Goal: Find specific page/section: Find specific page/section

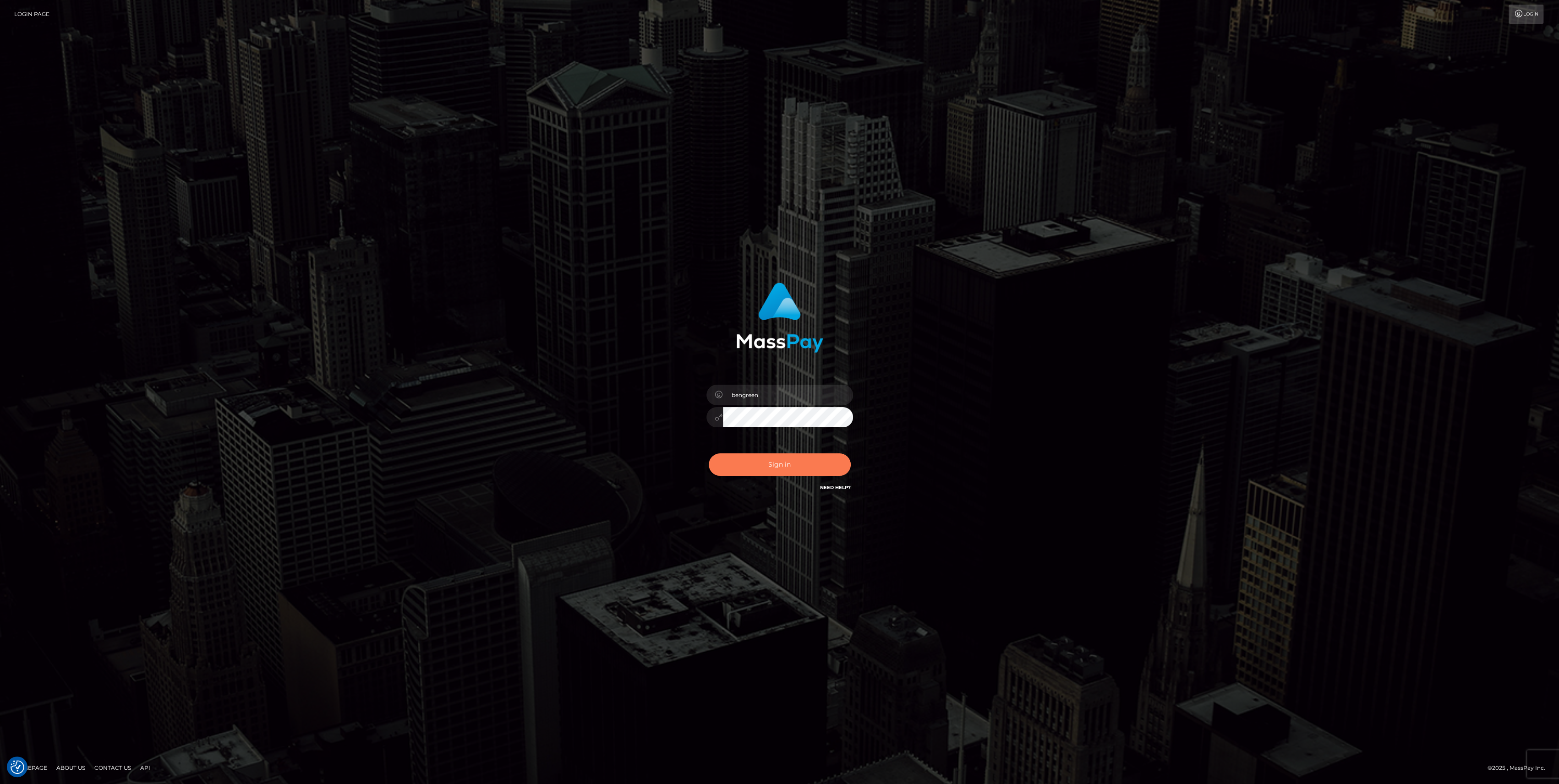
click at [747, 462] on button "Sign in" at bounding box center [780, 465] width 142 height 23
checkbox input "true"
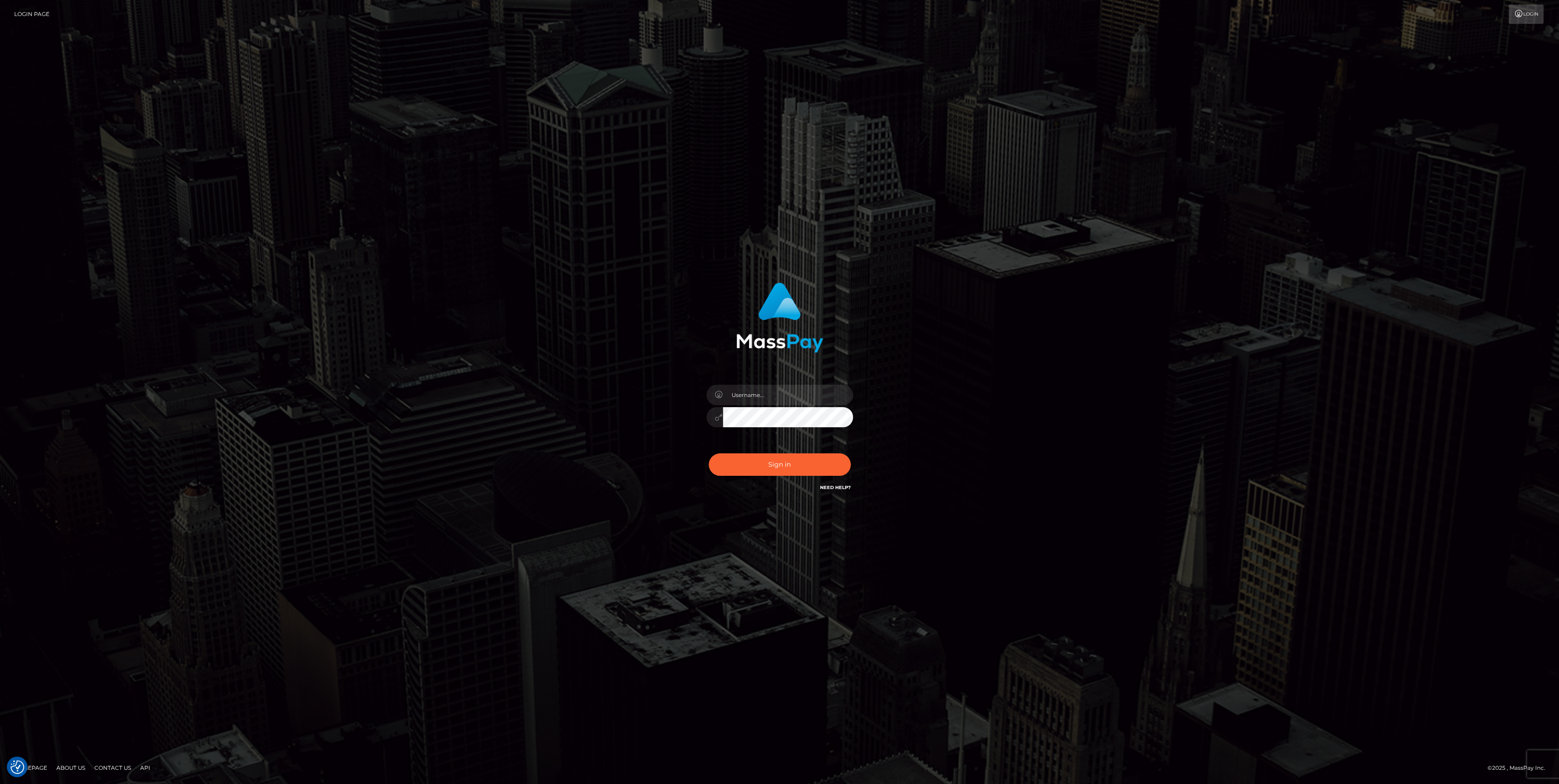
type input "bengreen"
click at [782, 459] on button "Sign in" at bounding box center [780, 465] width 142 height 23
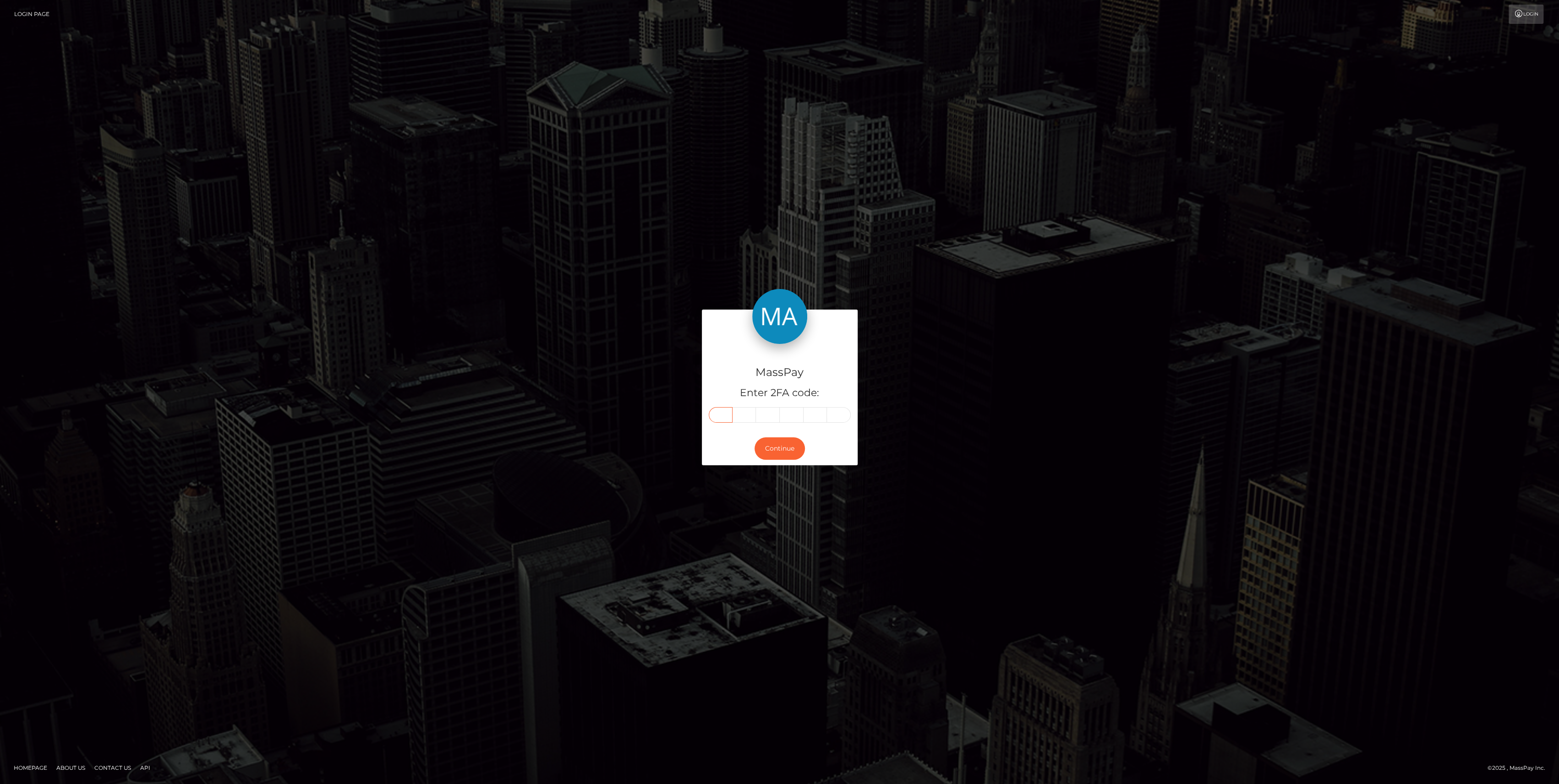
paste input "9"
type input "9"
type input "0"
type input "6"
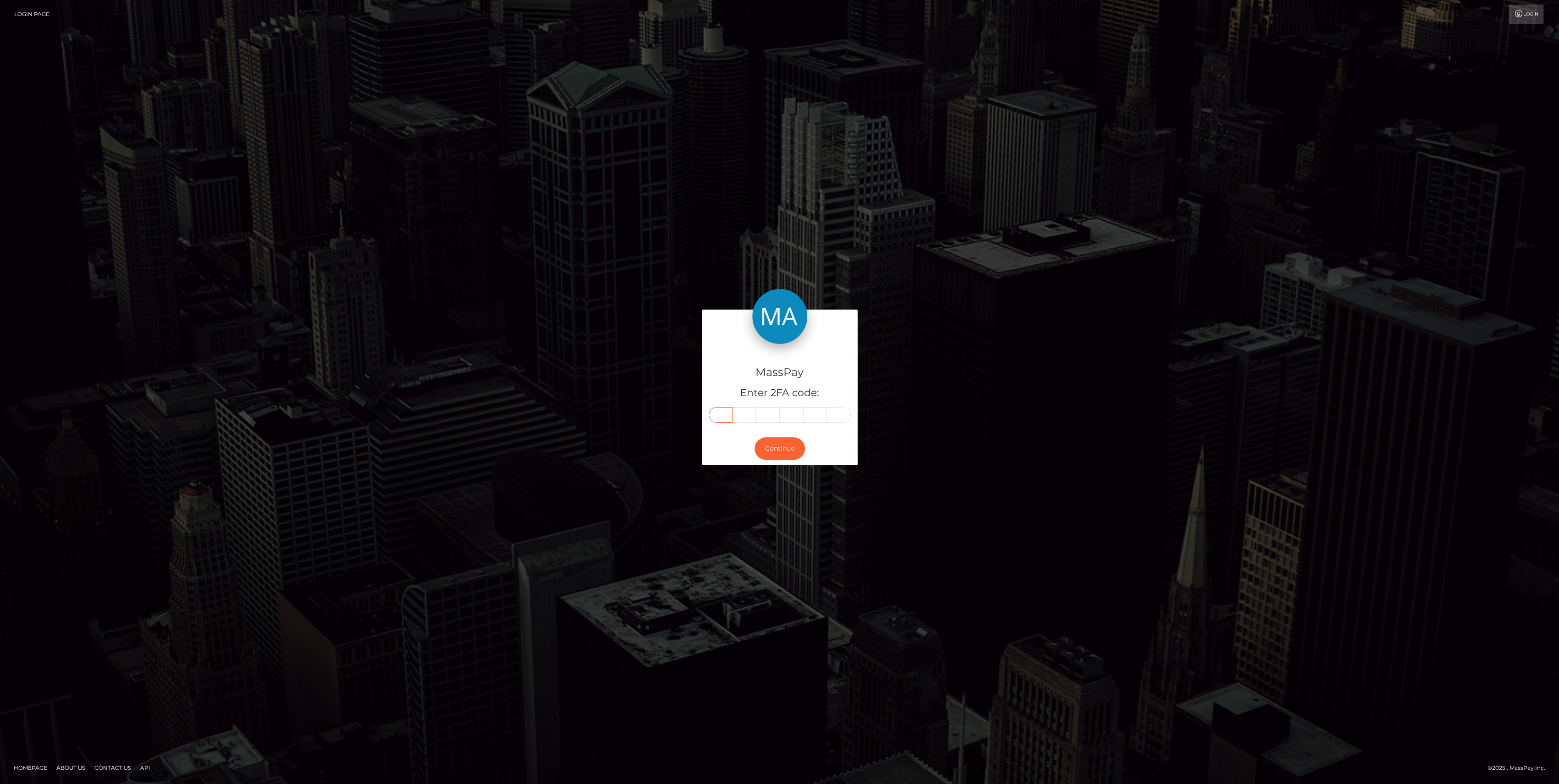
type input "9"
type input "3"
click at [760, 450] on button "Continue" at bounding box center [780, 449] width 50 height 23
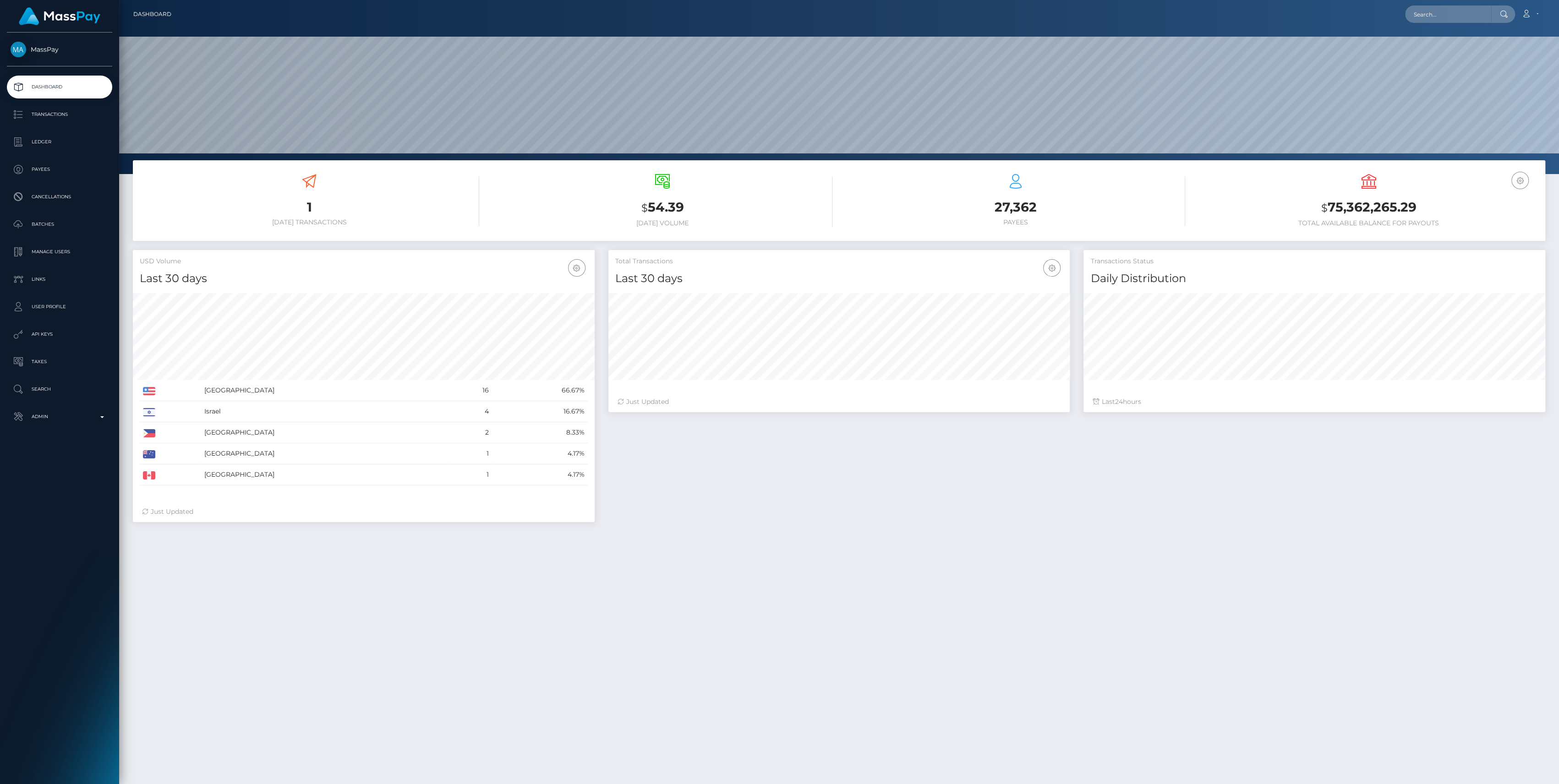
scroll to position [161, 462]
click at [40, 411] on p "Admin" at bounding box center [60, 417] width 98 height 14
click at [43, 700] on span "Finance" at bounding box center [60, 699] width 98 height 11
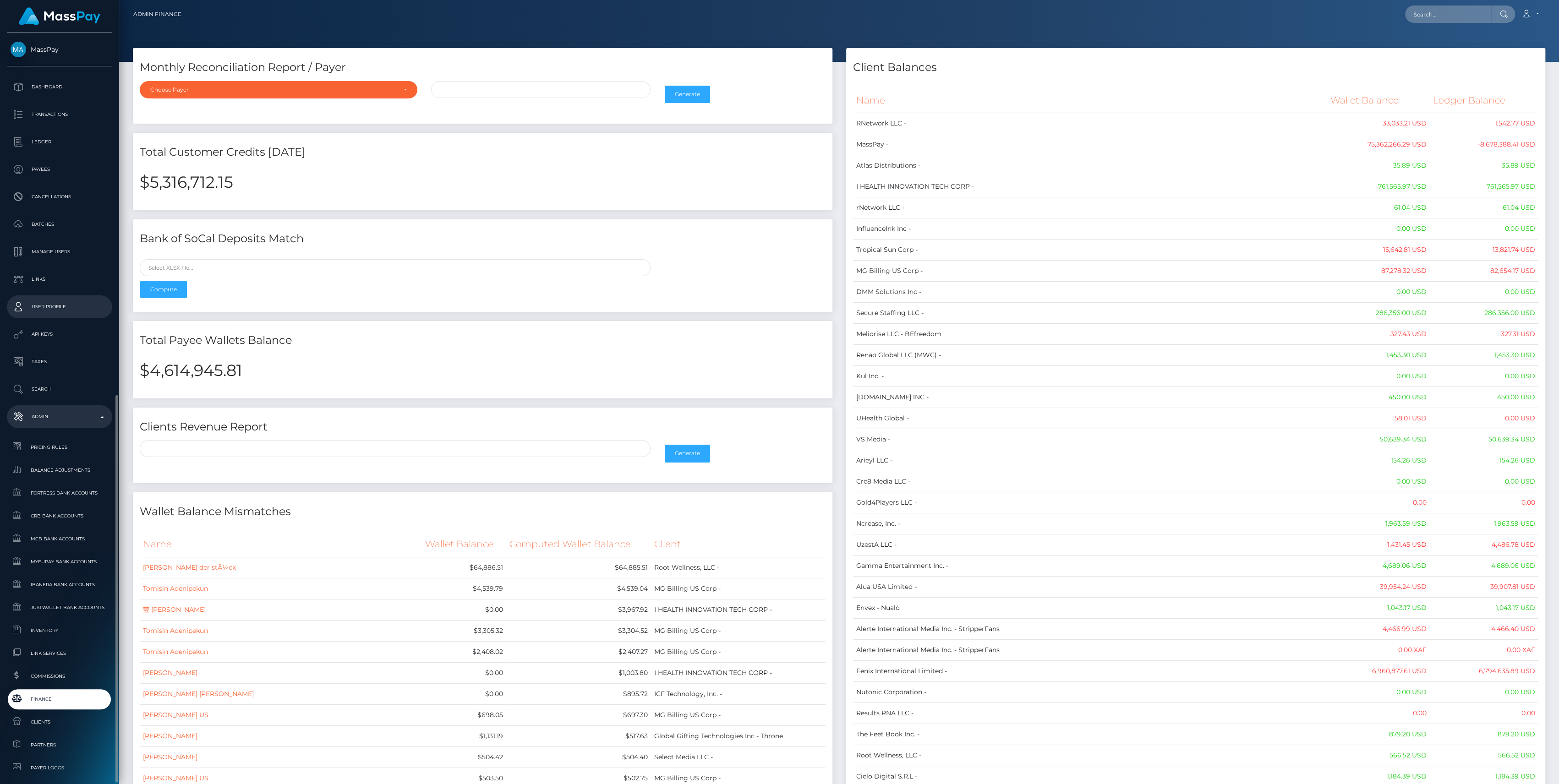
scroll to position [203, 0]
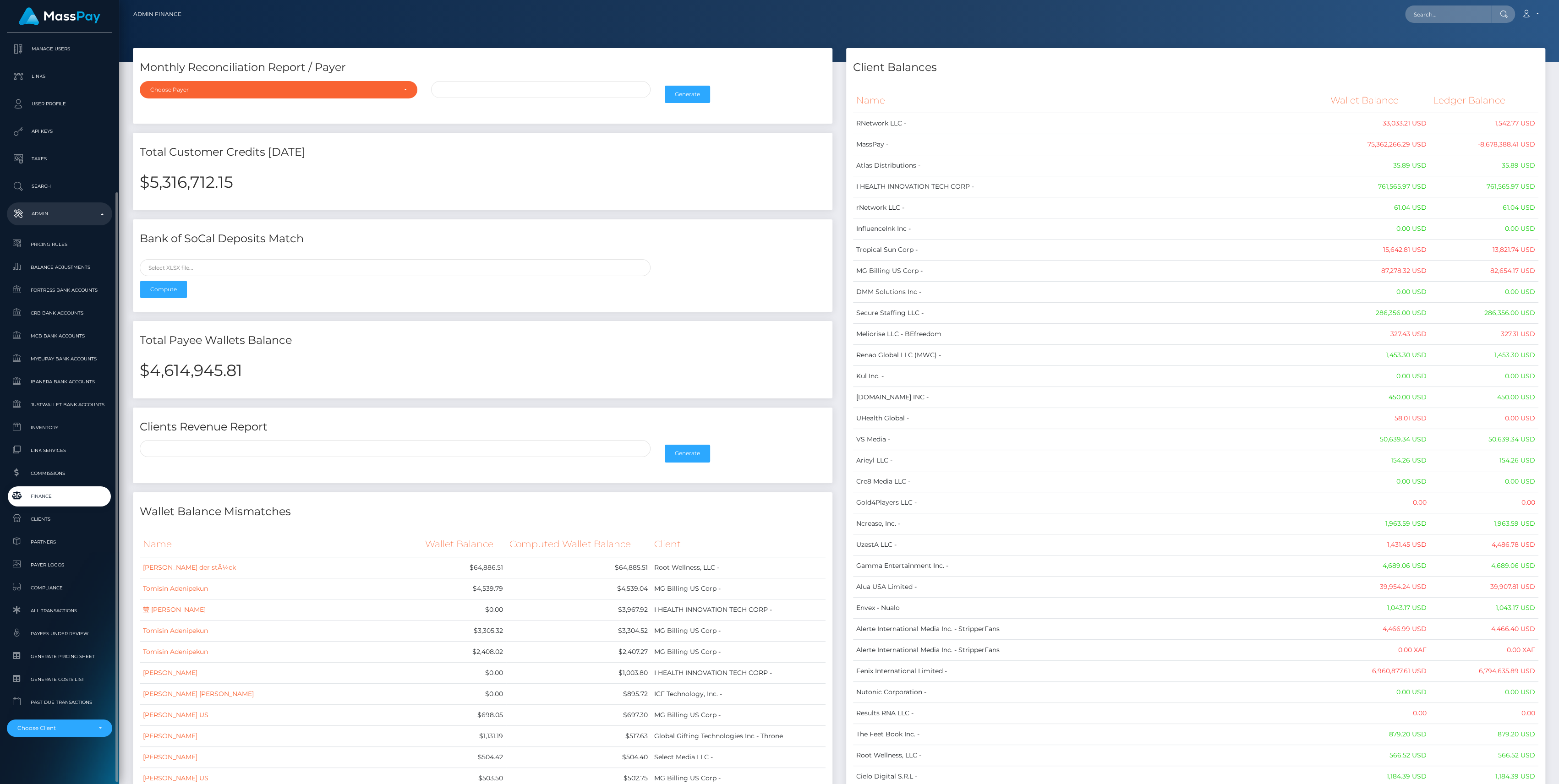
click at [33, 416] on ul "Pricing Rules Balance Adjustments Fortress Bank Accounts CRB Bank Accounts" at bounding box center [60, 486] width 119 height 503
click at [36, 429] on span "Inventory" at bounding box center [60, 427] width 98 height 11
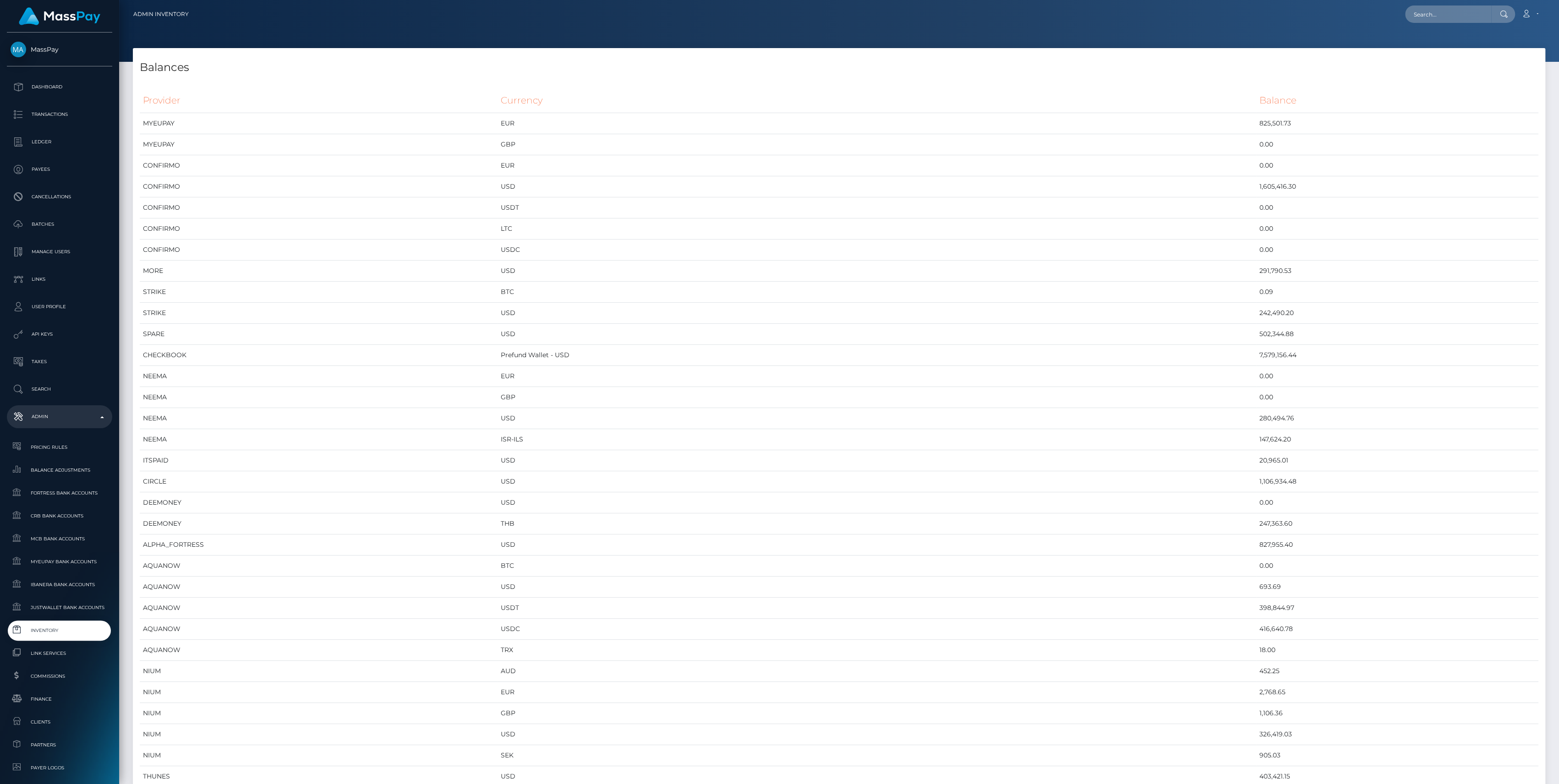
scroll to position [4293, 1412]
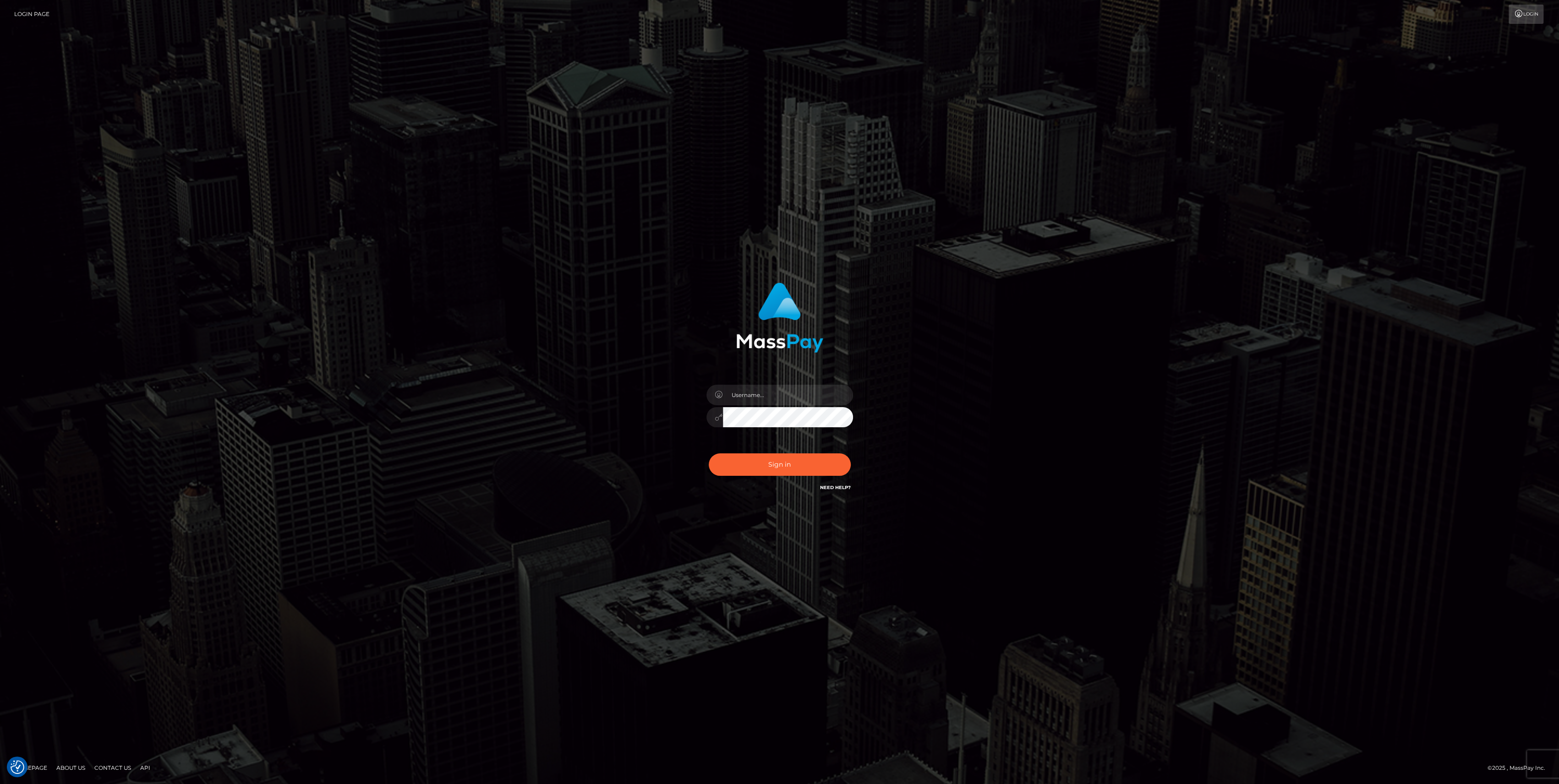
type input "bengreen"
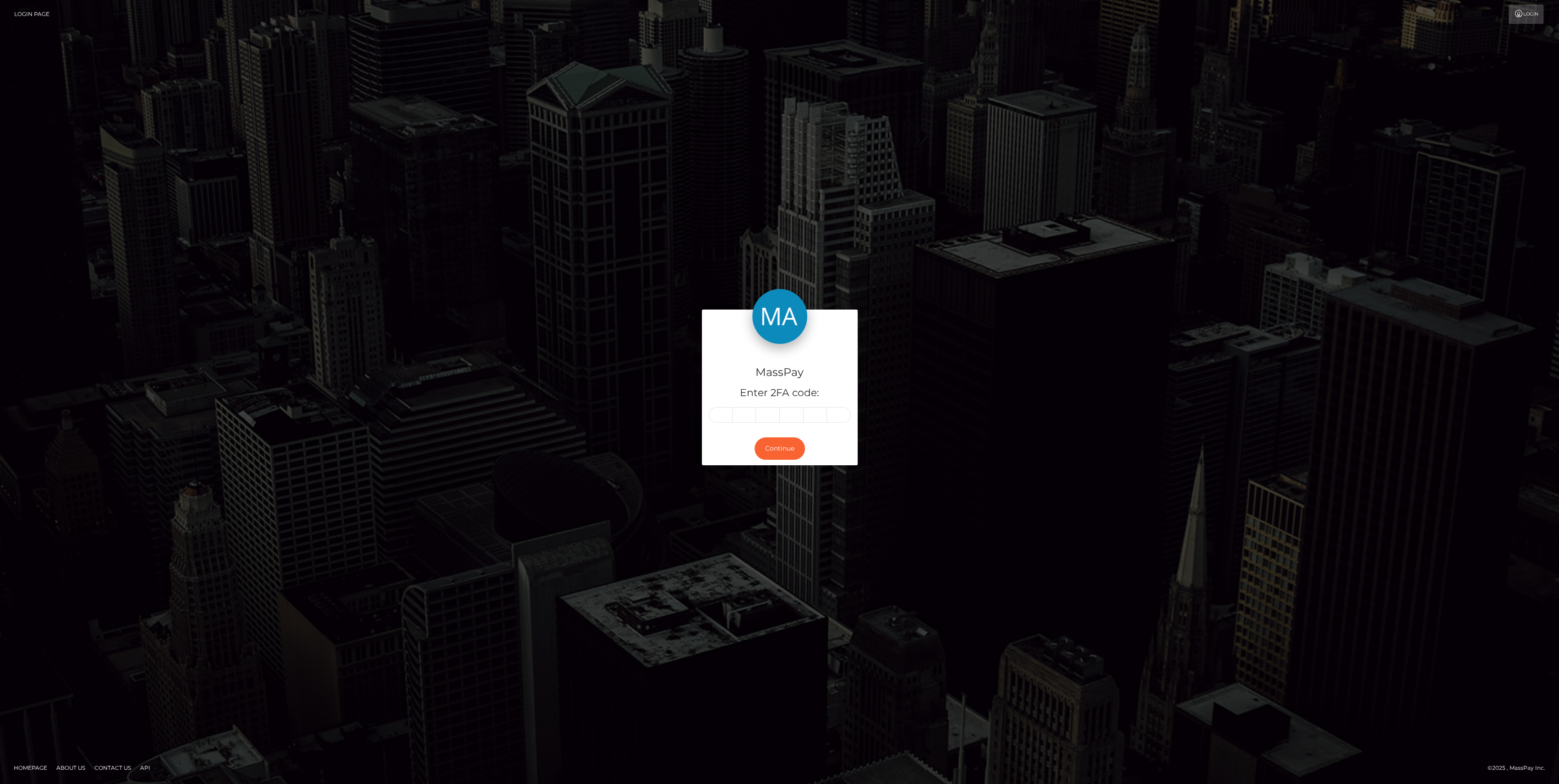
click at [703, 425] on div "MassPay Enter 2FA code:" at bounding box center [780, 388] width 156 height 88
click at [719, 413] on input "text" at bounding box center [721, 415] width 24 height 16
paste input "2"
type input "2"
type input "7"
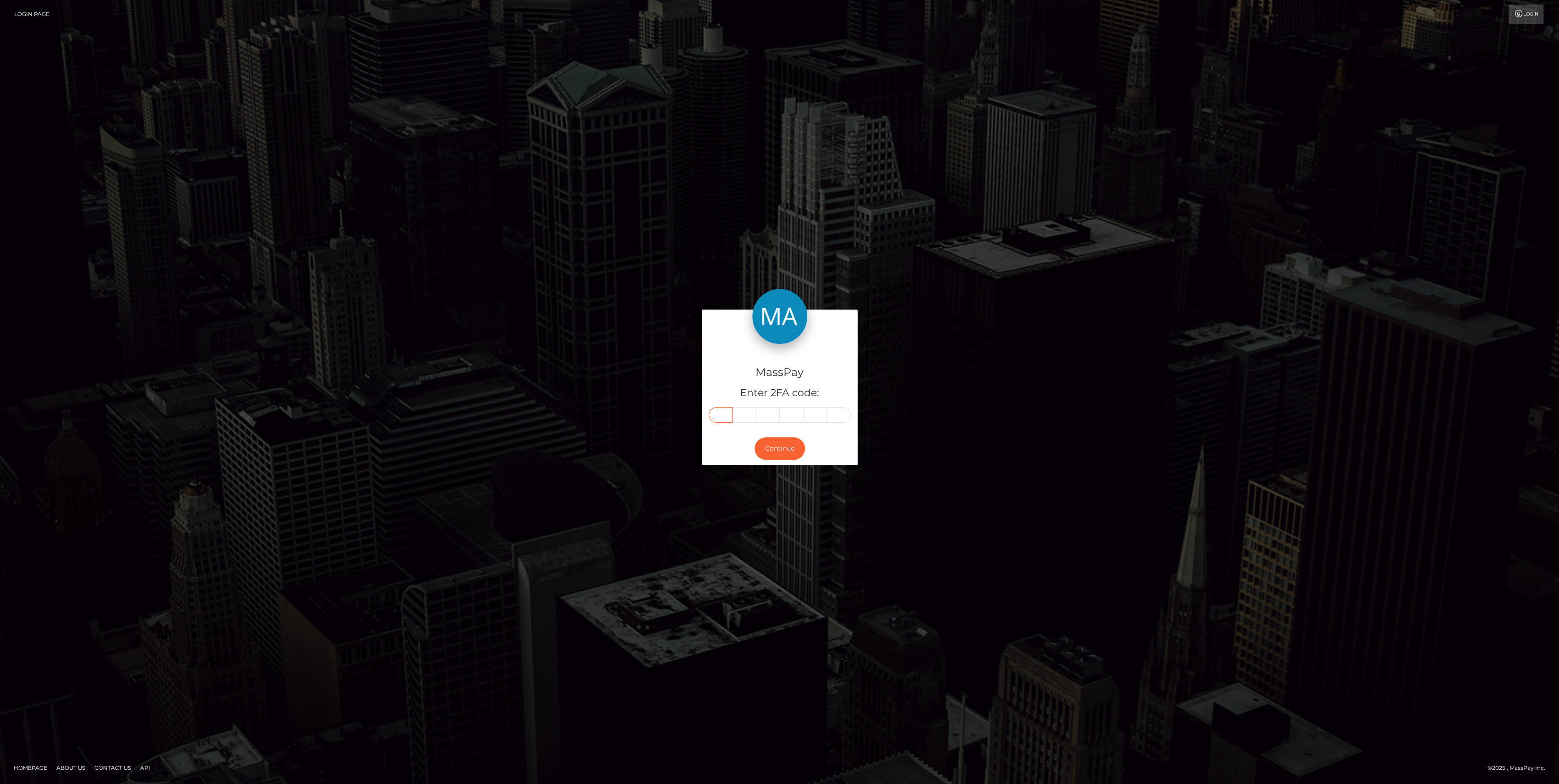
type input "8"
type input "3"
type input "1"
type input "6"
click at [775, 452] on button "Continue" at bounding box center [780, 449] width 50 height 23
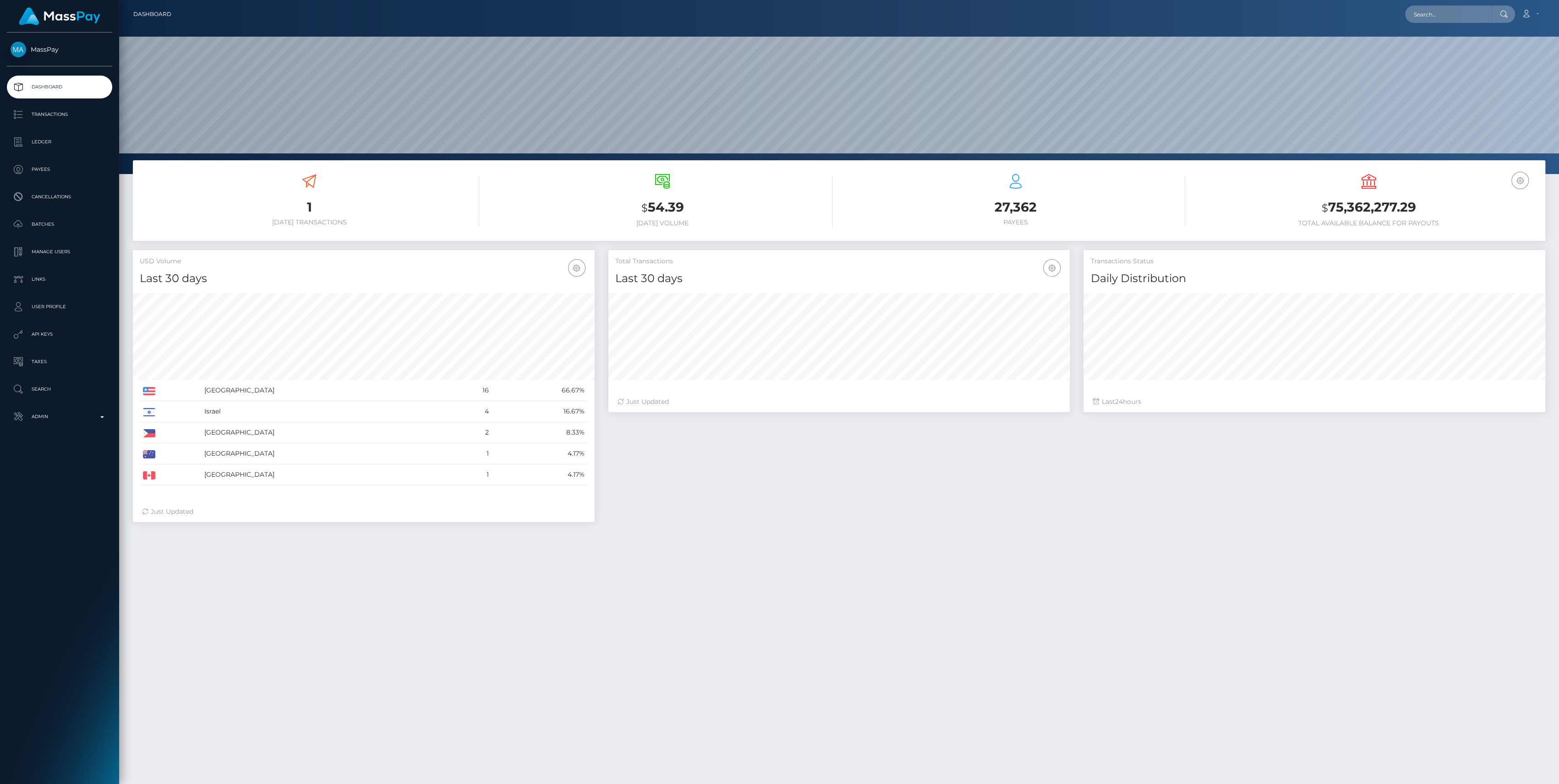
scroll to position [161, 462]
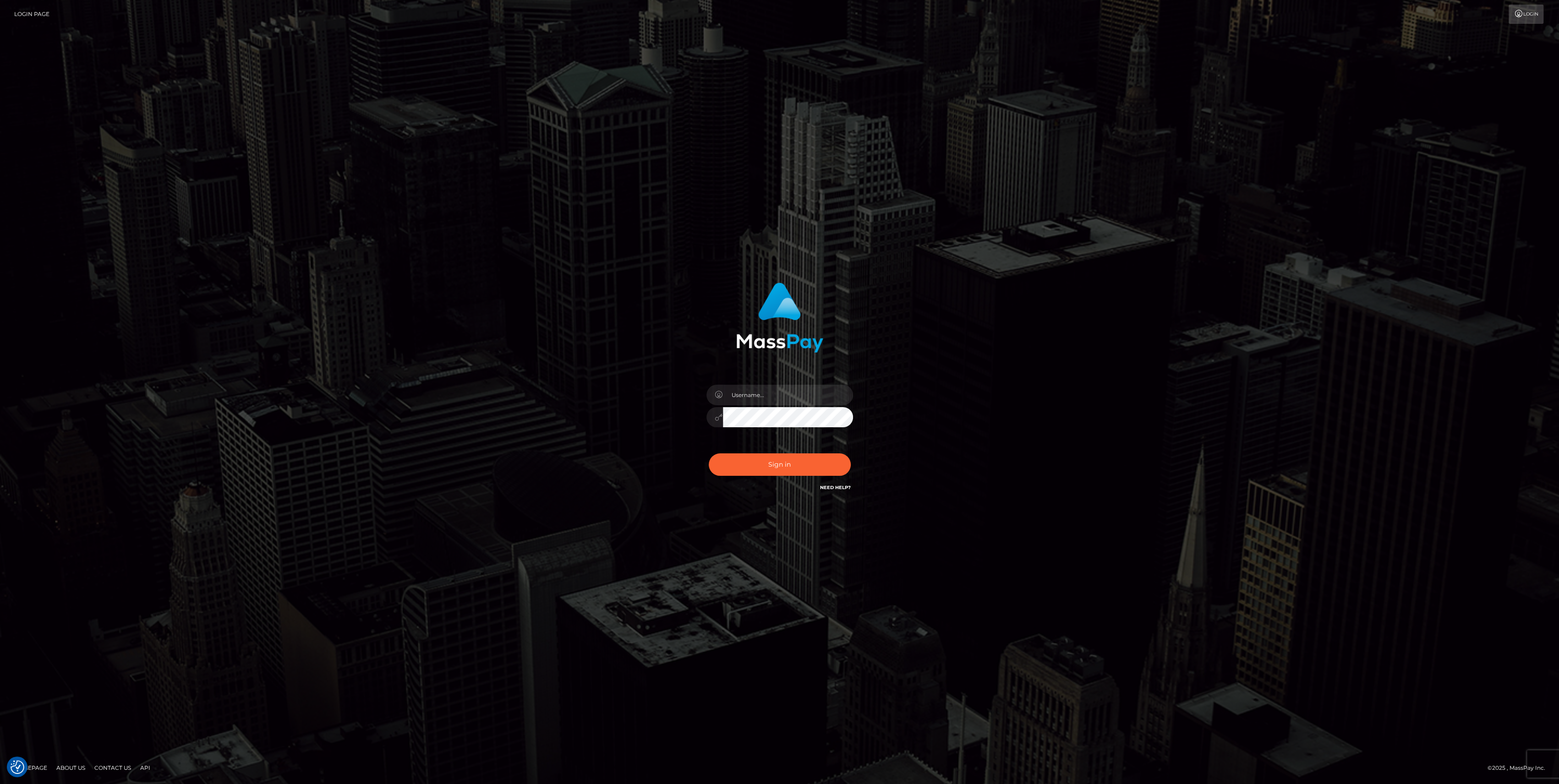
type input "bengreen"
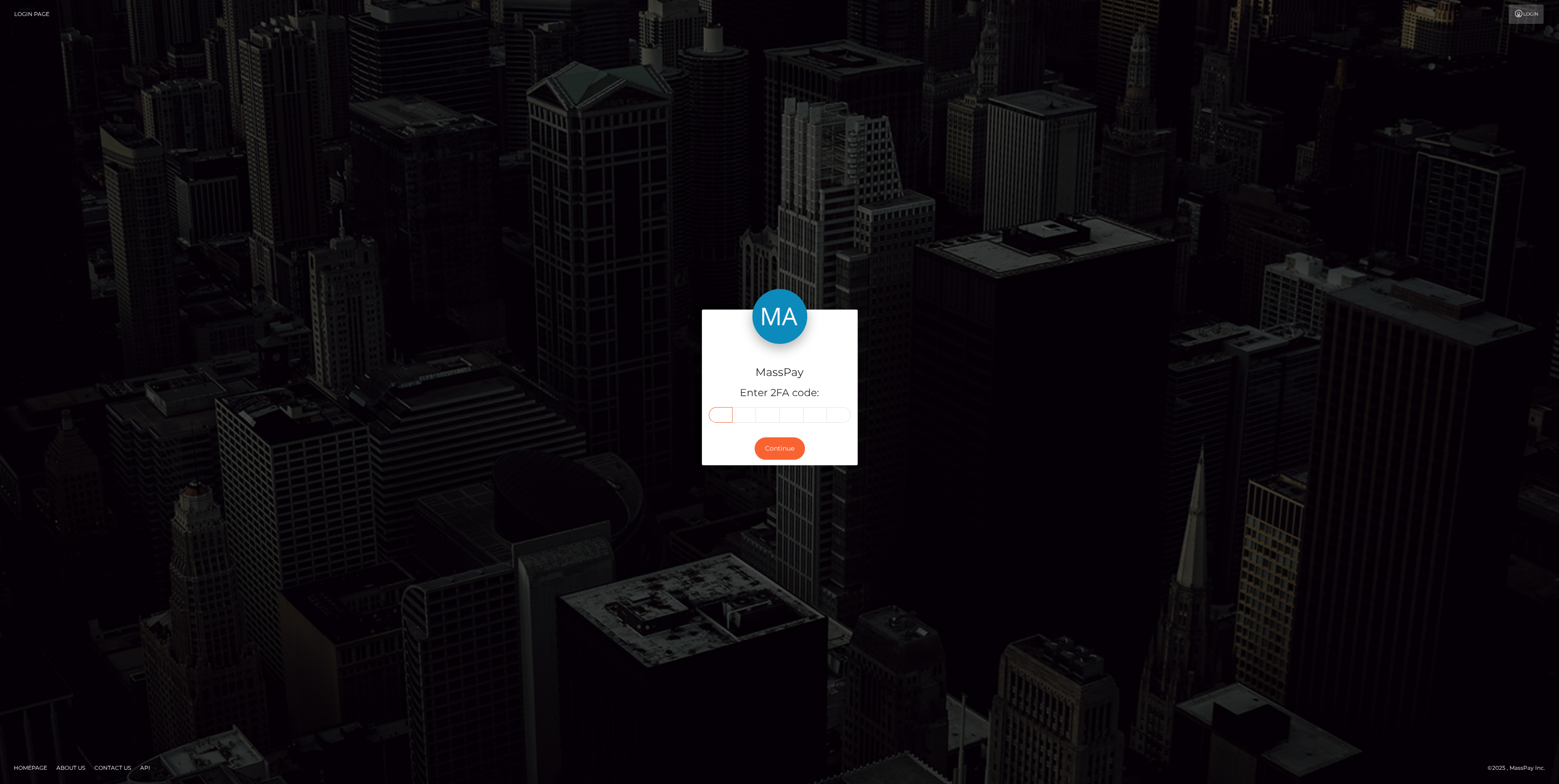
click at [718, 413] on input "text" at bounding box center [721, 415] width 24 height 16
paste input "9"
type input "9"
type input "4"
type input "7"
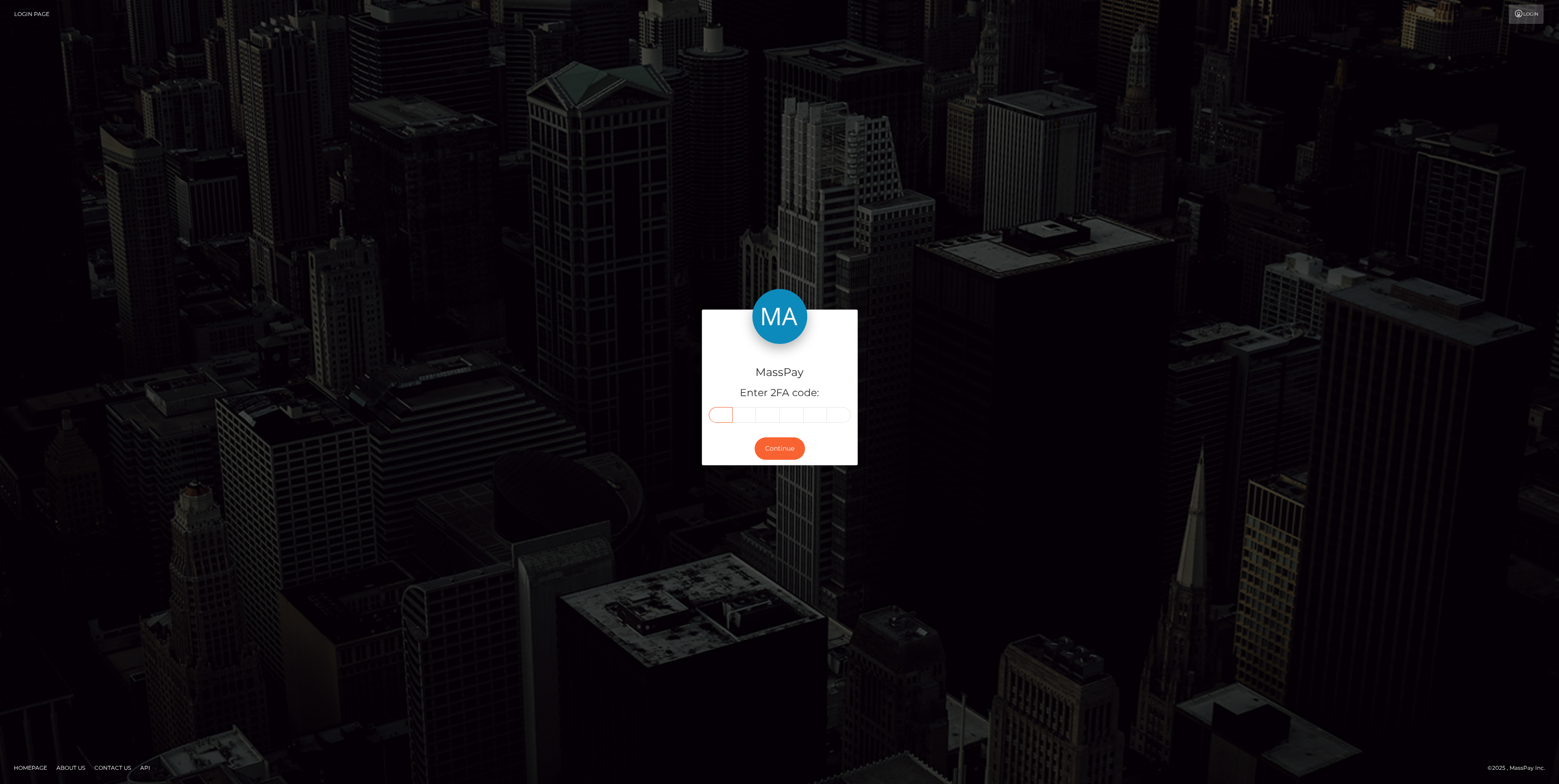
type input "7"
type input "9"
type input "4"
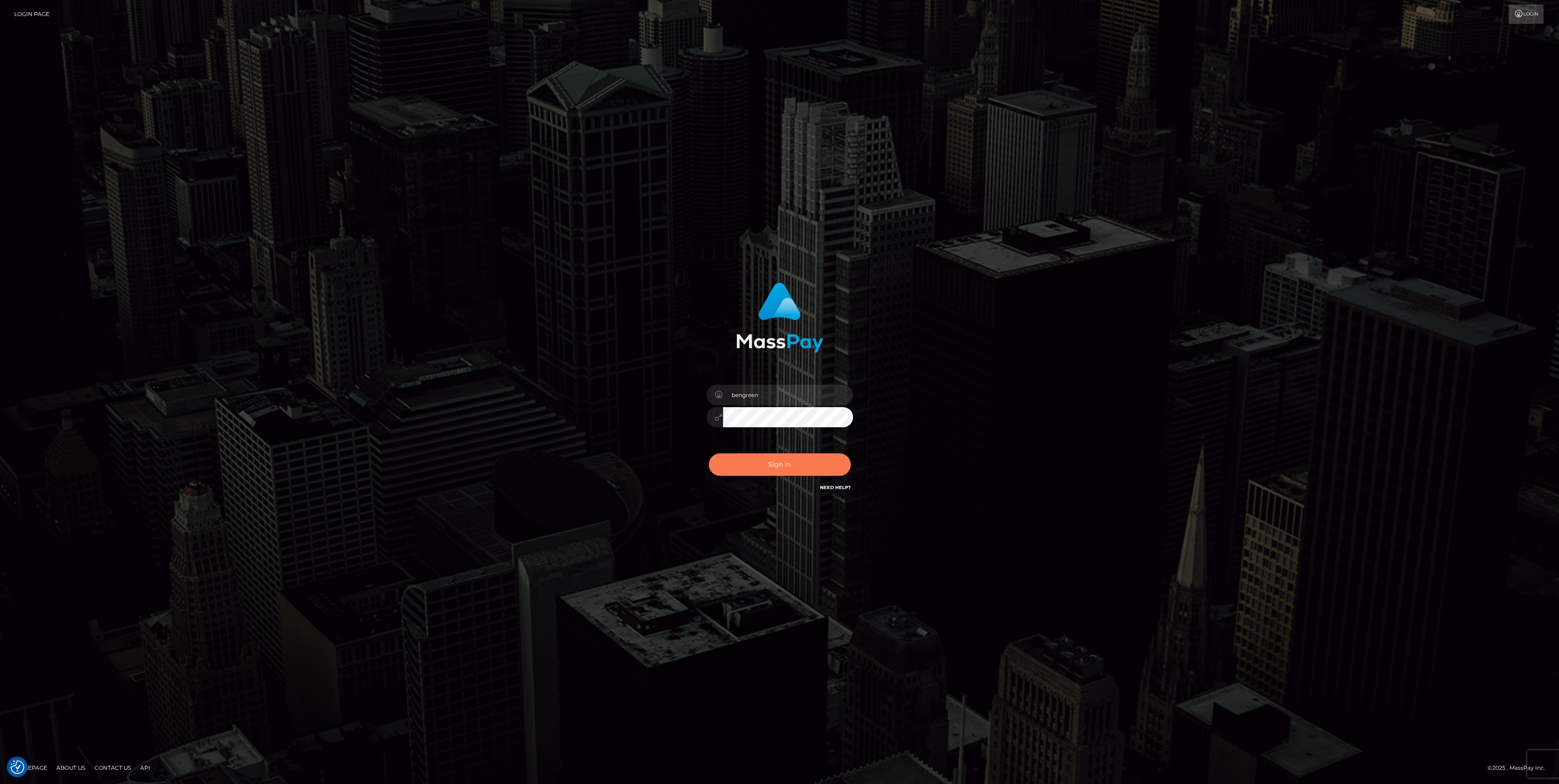
click at [785, 470] on button "Sign in" at bounding box center [780, 465] width 142 height 23
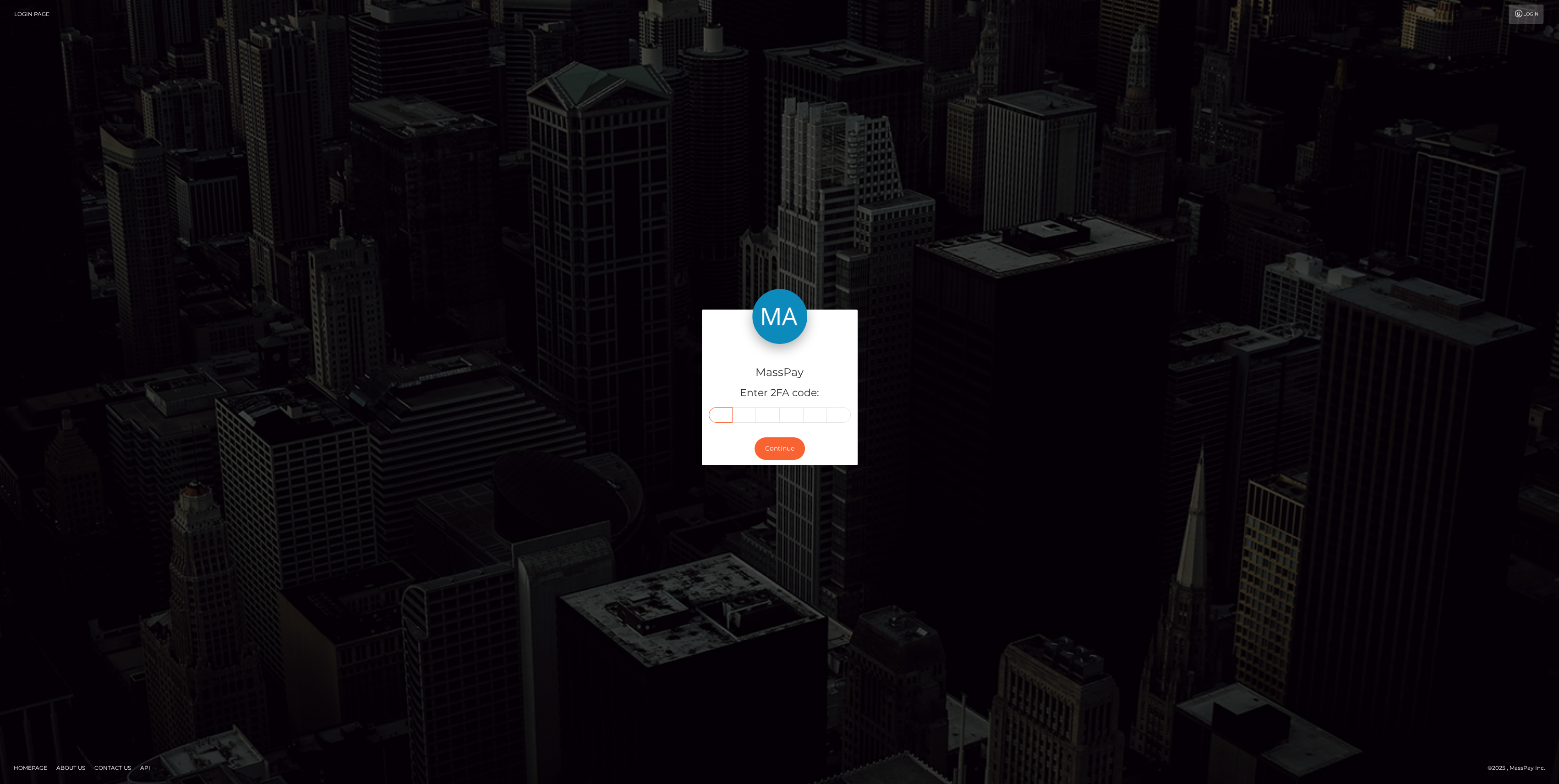
drag, startPoint x: 714, startPoint y: 423, endPoint x: 722, endPoint y: 416, distance: 10.6
paste input "0"
type input "0"
type input "3"
type input "4"
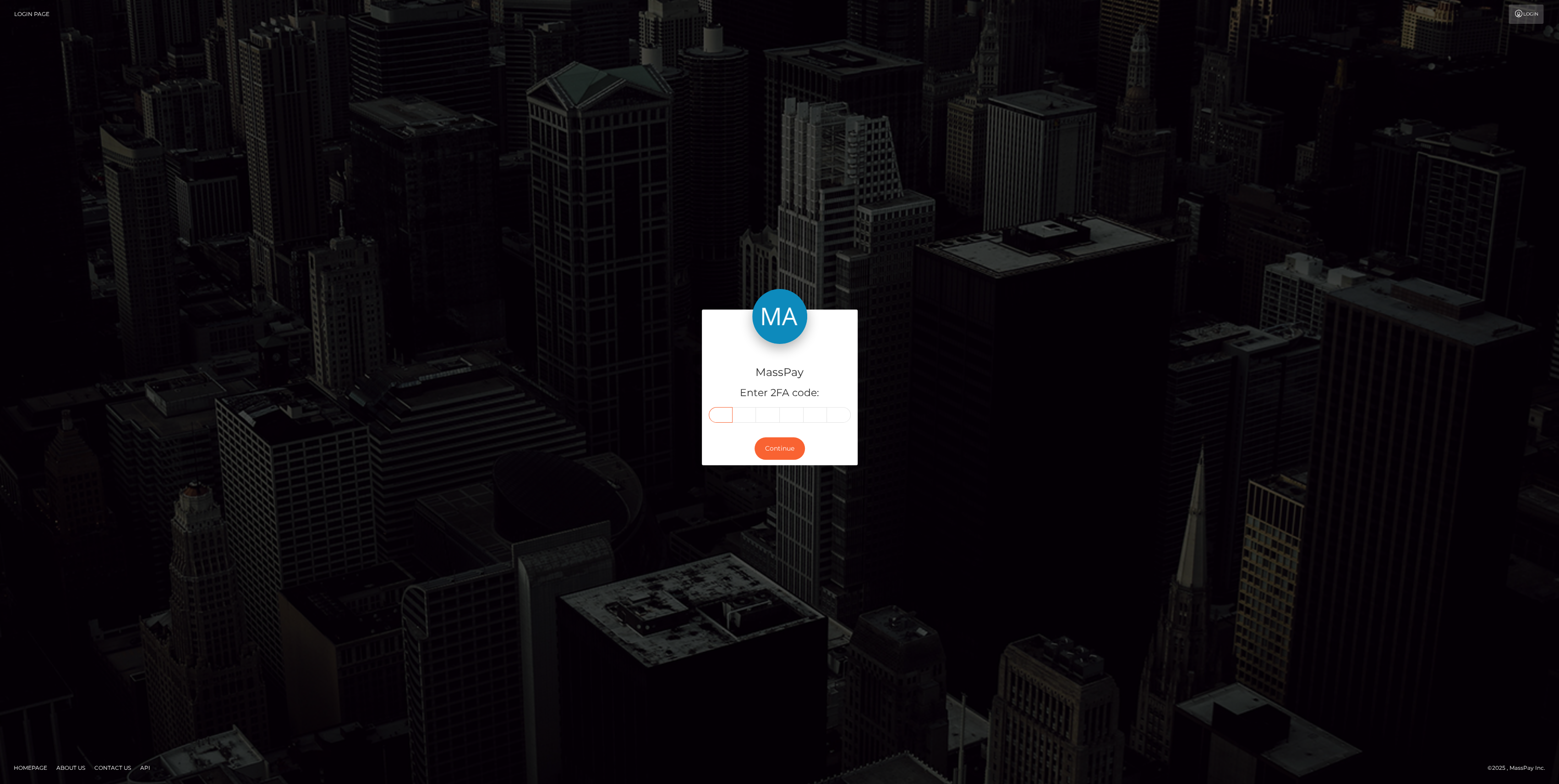
type input "3"
type input "1"
click at [792, 457] on button "Continue" at bounding box center [780, 449] width 50 height 23
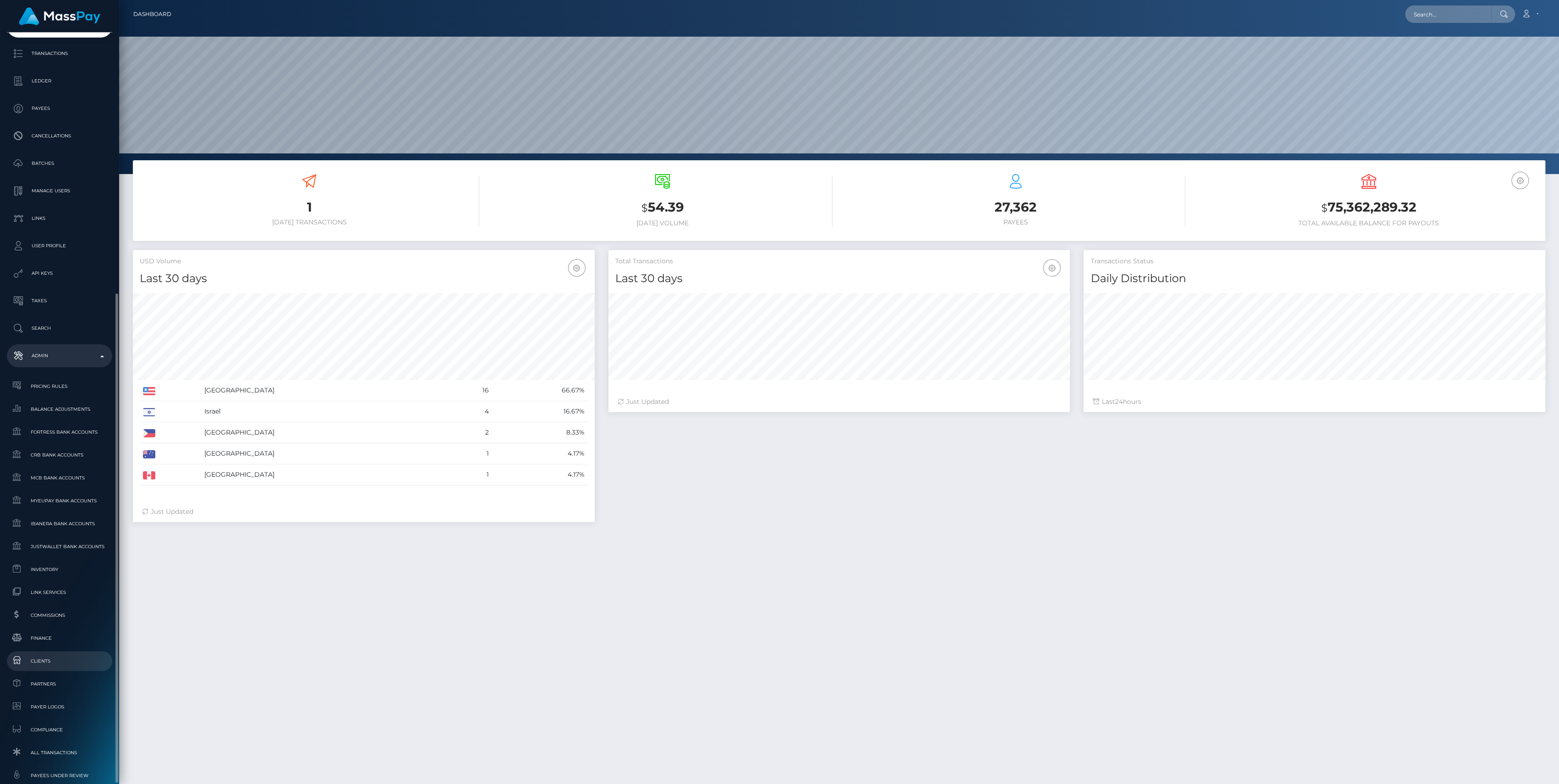
scroll to position [178, 0]
click at [75, 450] on span "Inventory" at bounding box center [60, 452] width 98 height 11
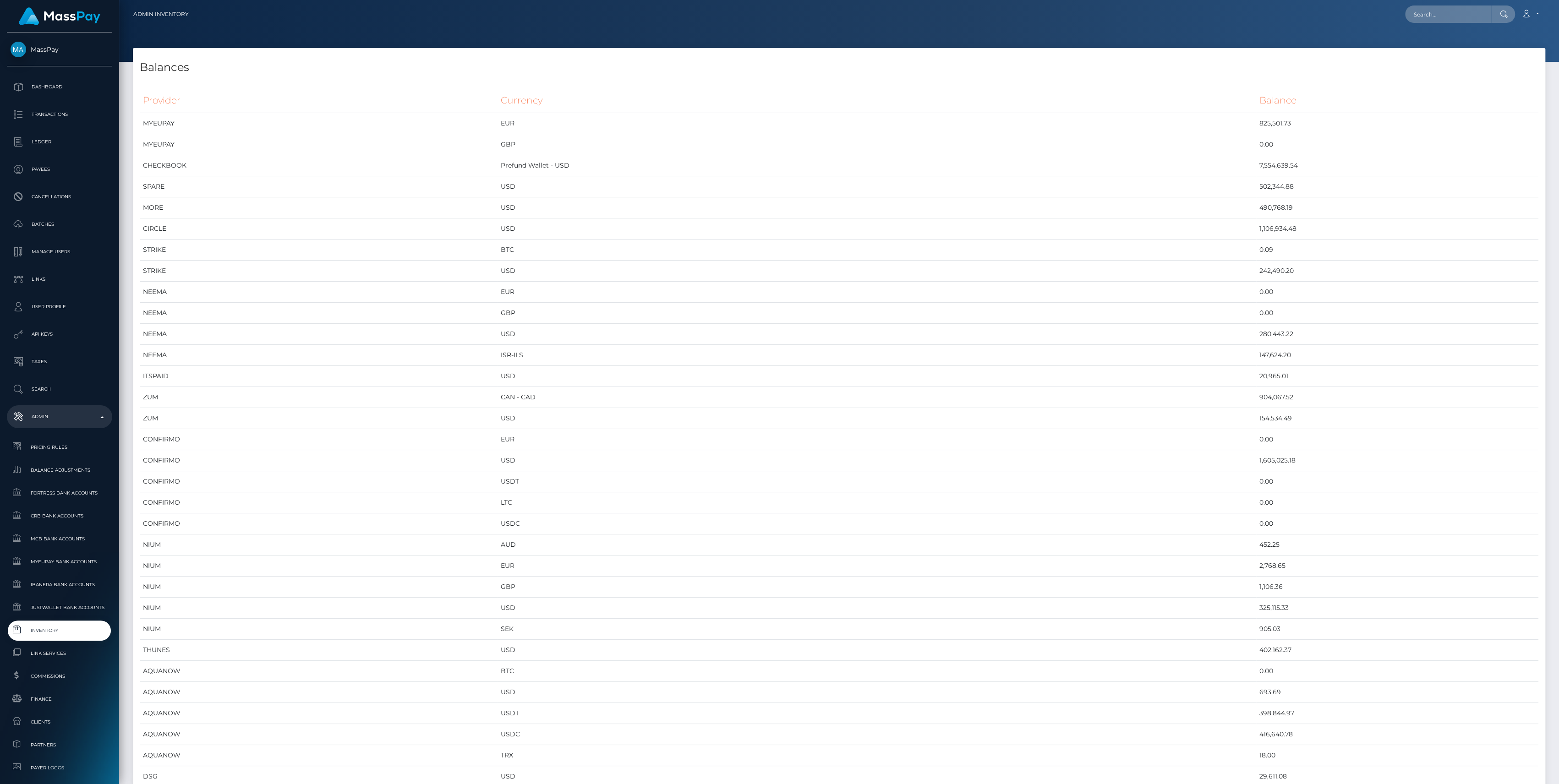
scroll to position [4335, 1412]
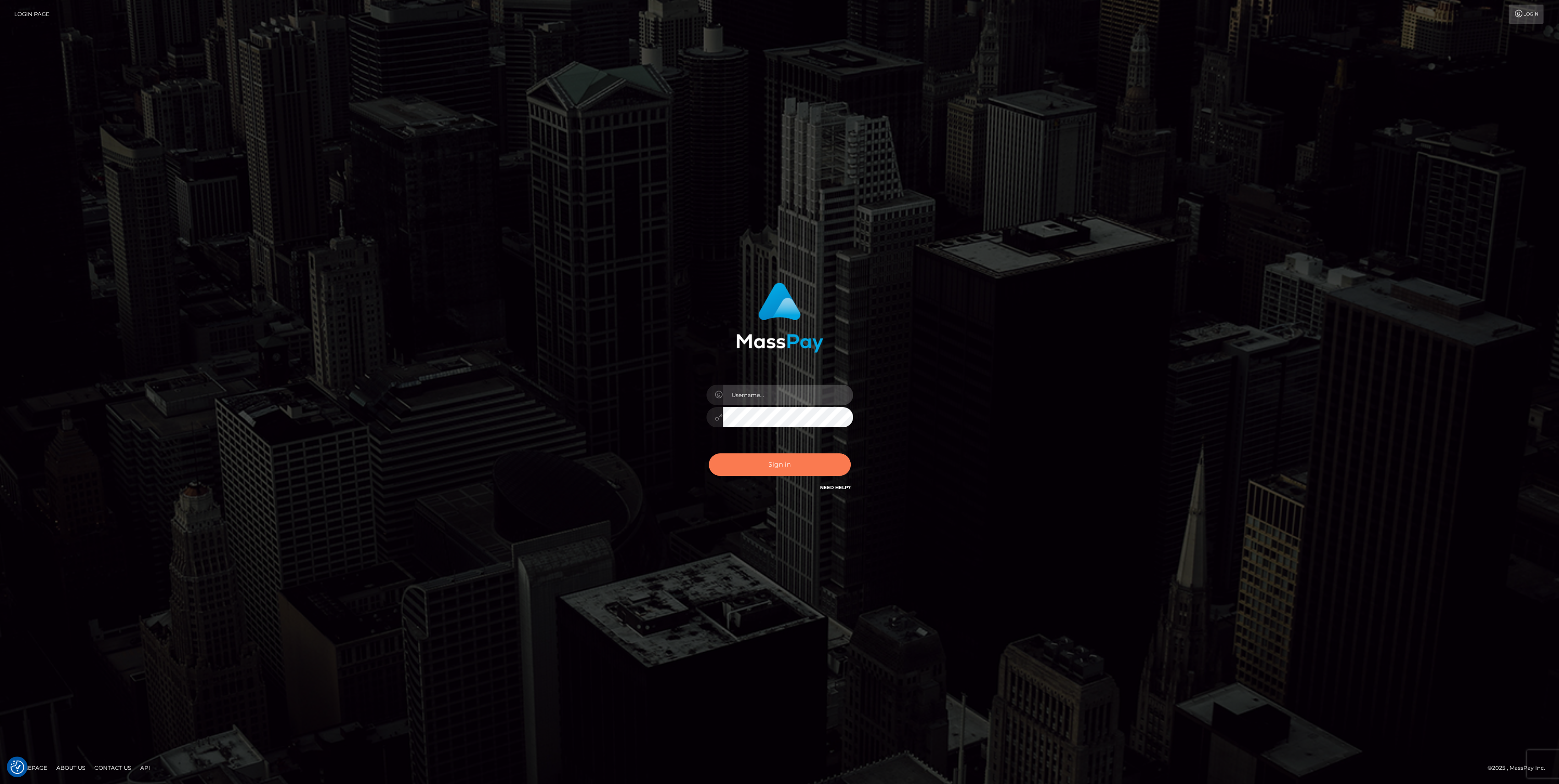
type input "bengreen"
click at [773, 459] on button "Sign in" at bounding box center [780, 465] width 142 height 23
type input "bengreen"
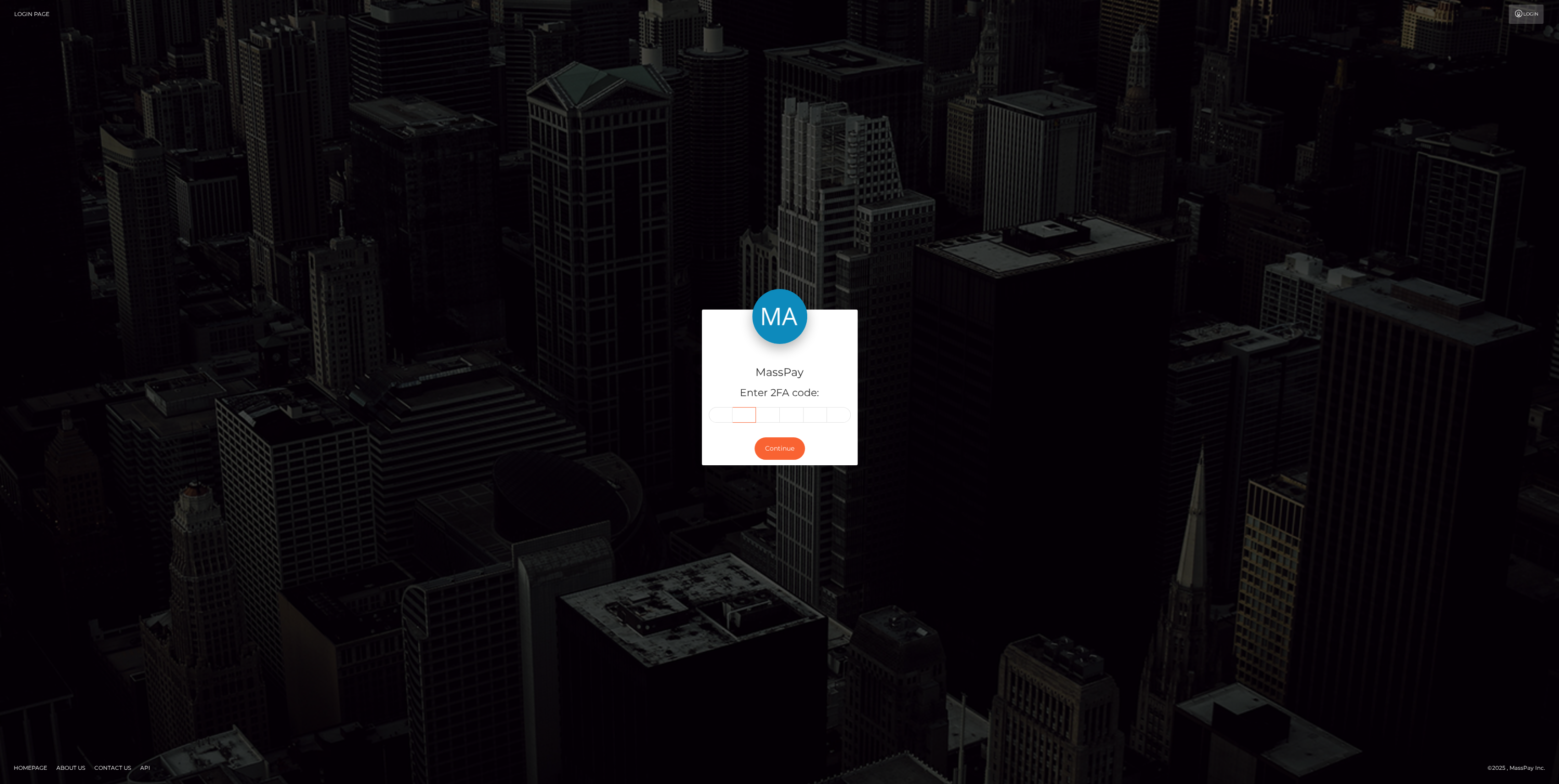
click at [733, 411] on input "text" at bounding box center [745, 415] width 24 height 16
click at [726, 413] on input "text" at bounding box center [721, 415] width 24 height 16
paste input "0"
type input "0"
type input "8"
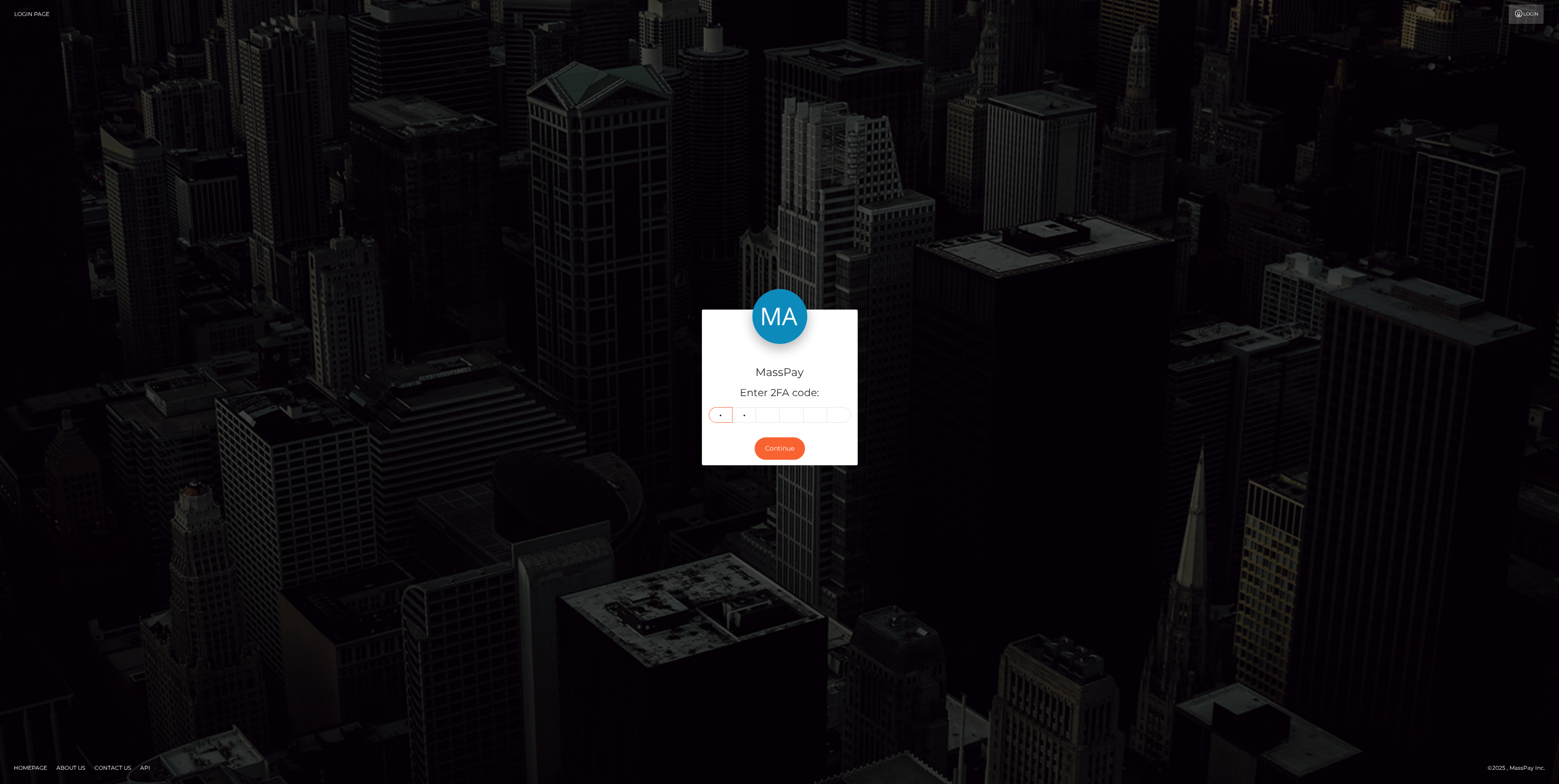
type input "1"
type input "9"
type input "5"
type input "6"
click at [776, 445] on button "Continue" at bounding box center [780, 449] width 50 height 23
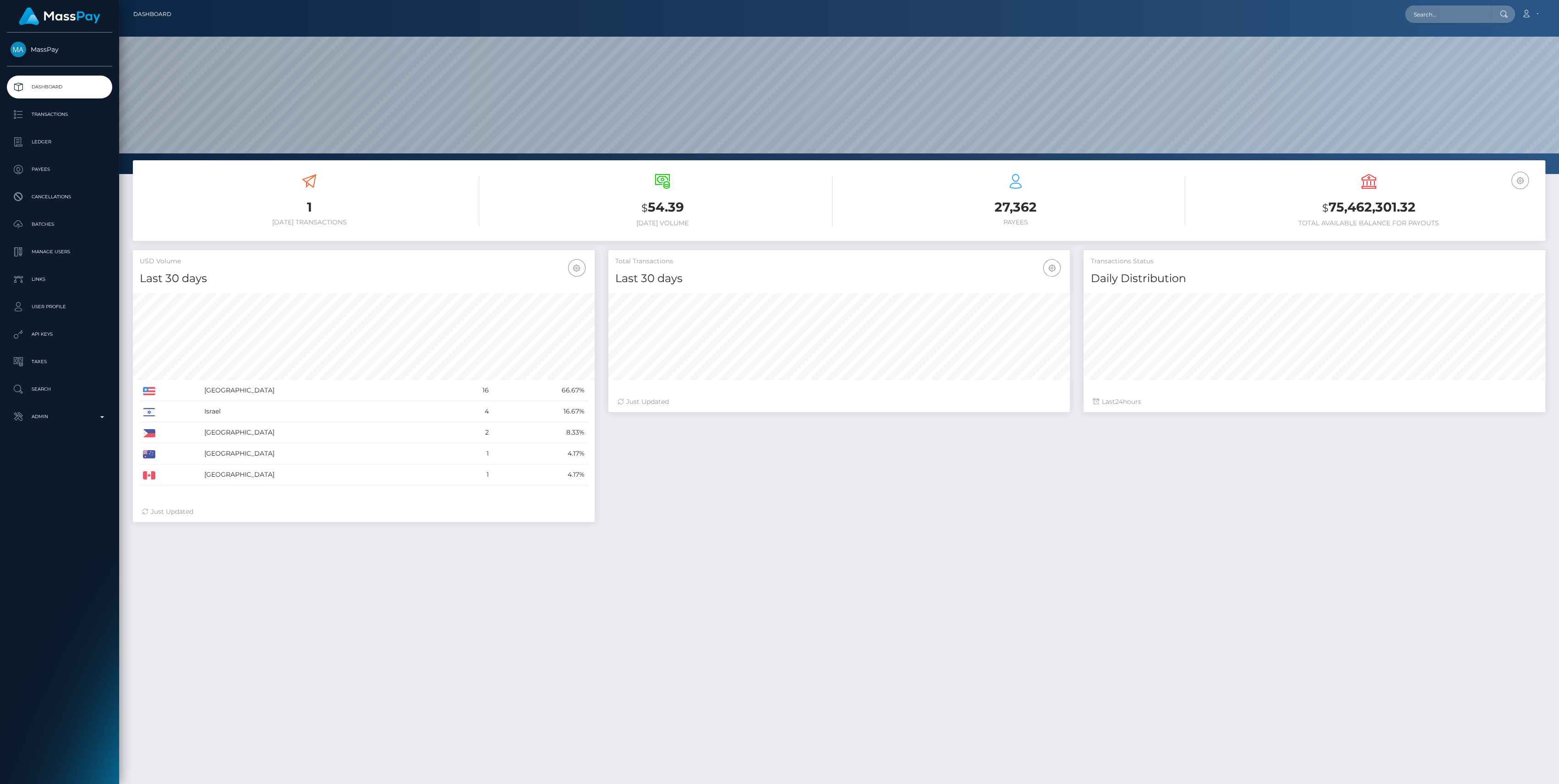
scroll to position [161, 462]
click at [83, 439] on div "MassPay Dashboard Transactions Ledger Payees Cancellations" at bounding box center [60, 408] width 119 height 750
click at [80, 430] on div "MassPay Dashboard Transactions Ledger Payees Cancellations" at bounding box center [60, 408] width 119 height 750
click at [80, 424] on link "Admin" at bounding box center [60, 416] width 106 height 23
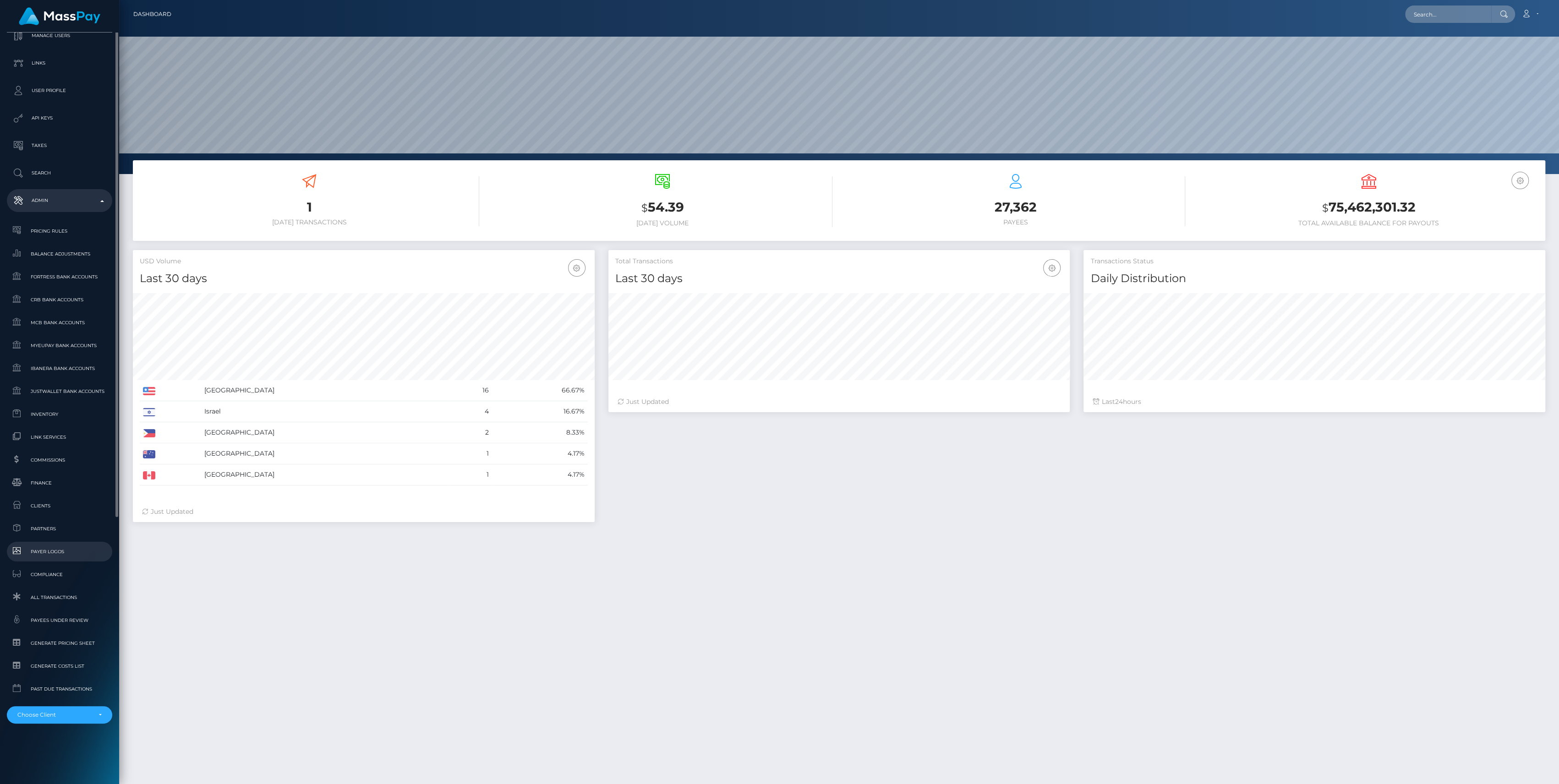
scroll to position [216, 0]
click at [86, 714] on div "Choose Client" at bounding box center [54, 715] width 74 height 8
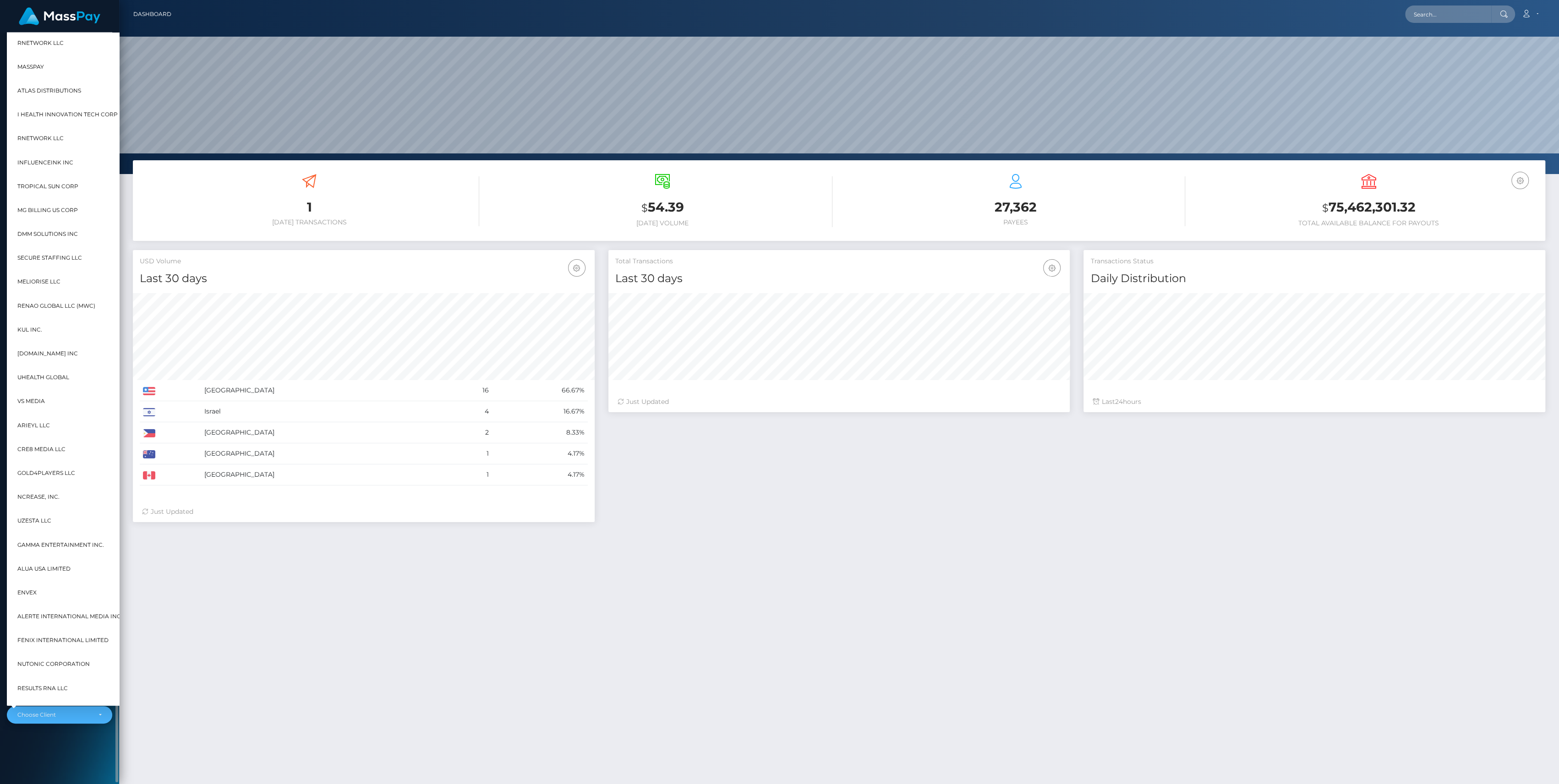
scroll to position [0, 11]
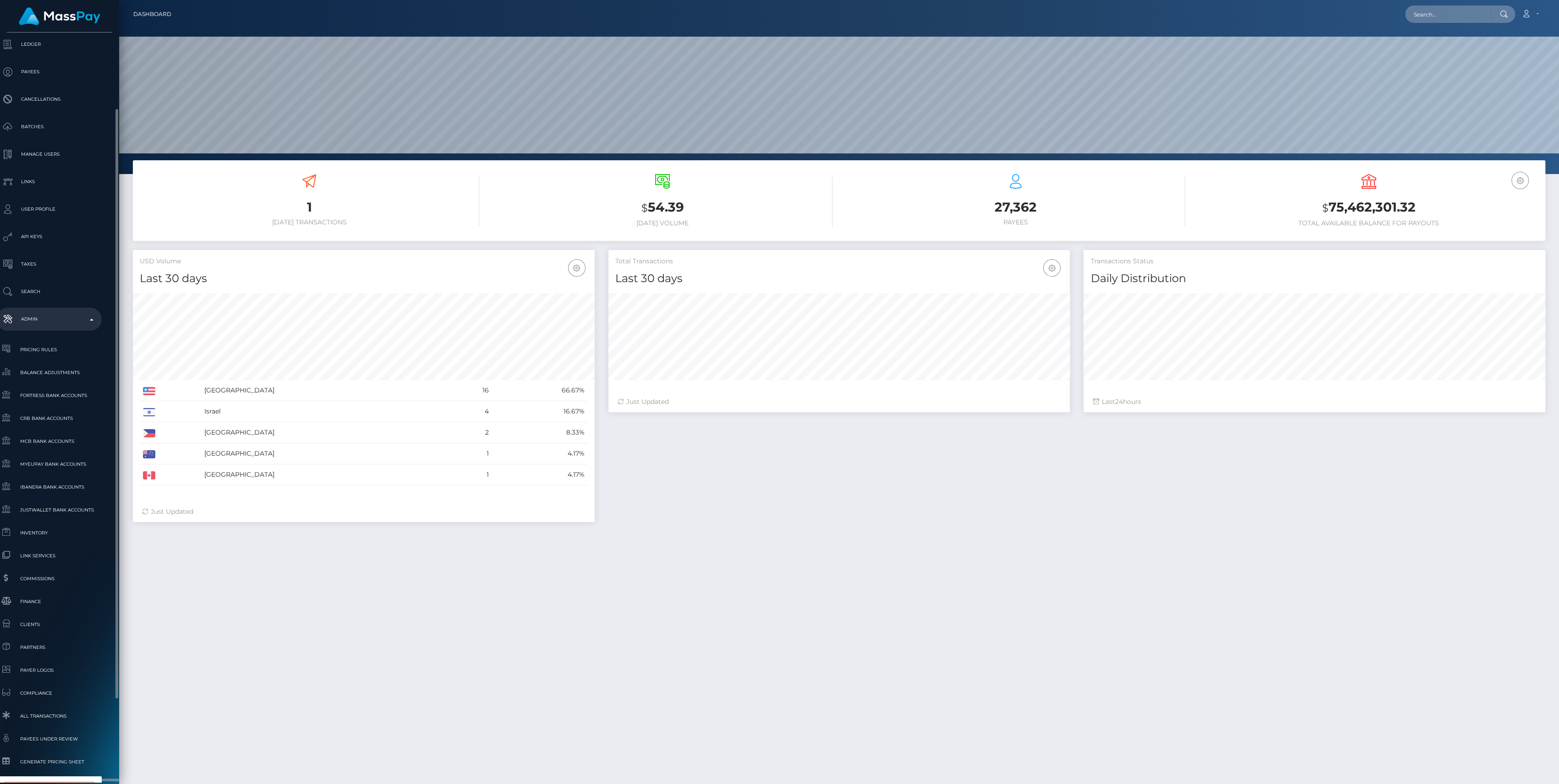
type input "whop"
select select "338"
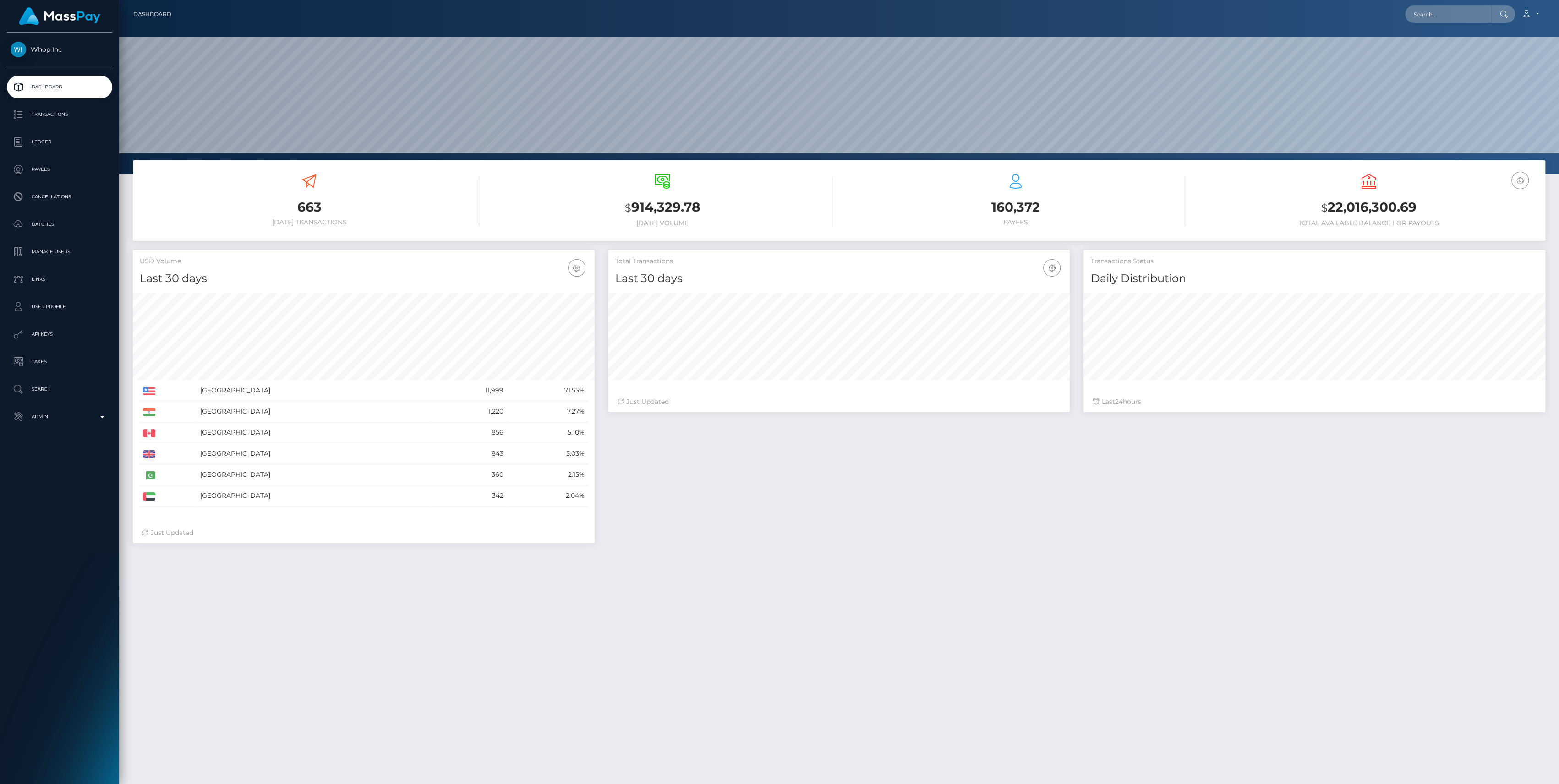
scroll to position [161, 462]
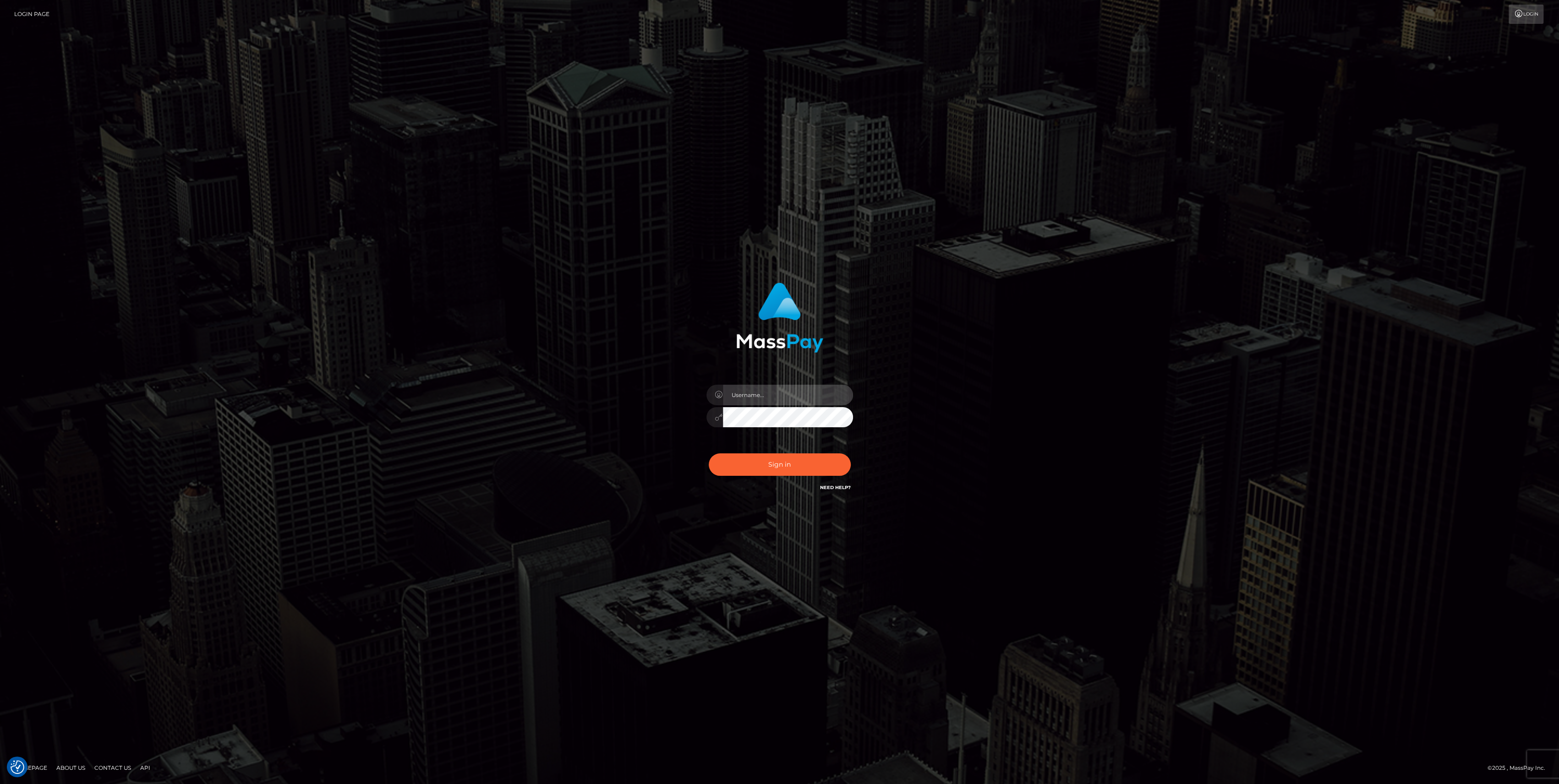
type input "bengreen"
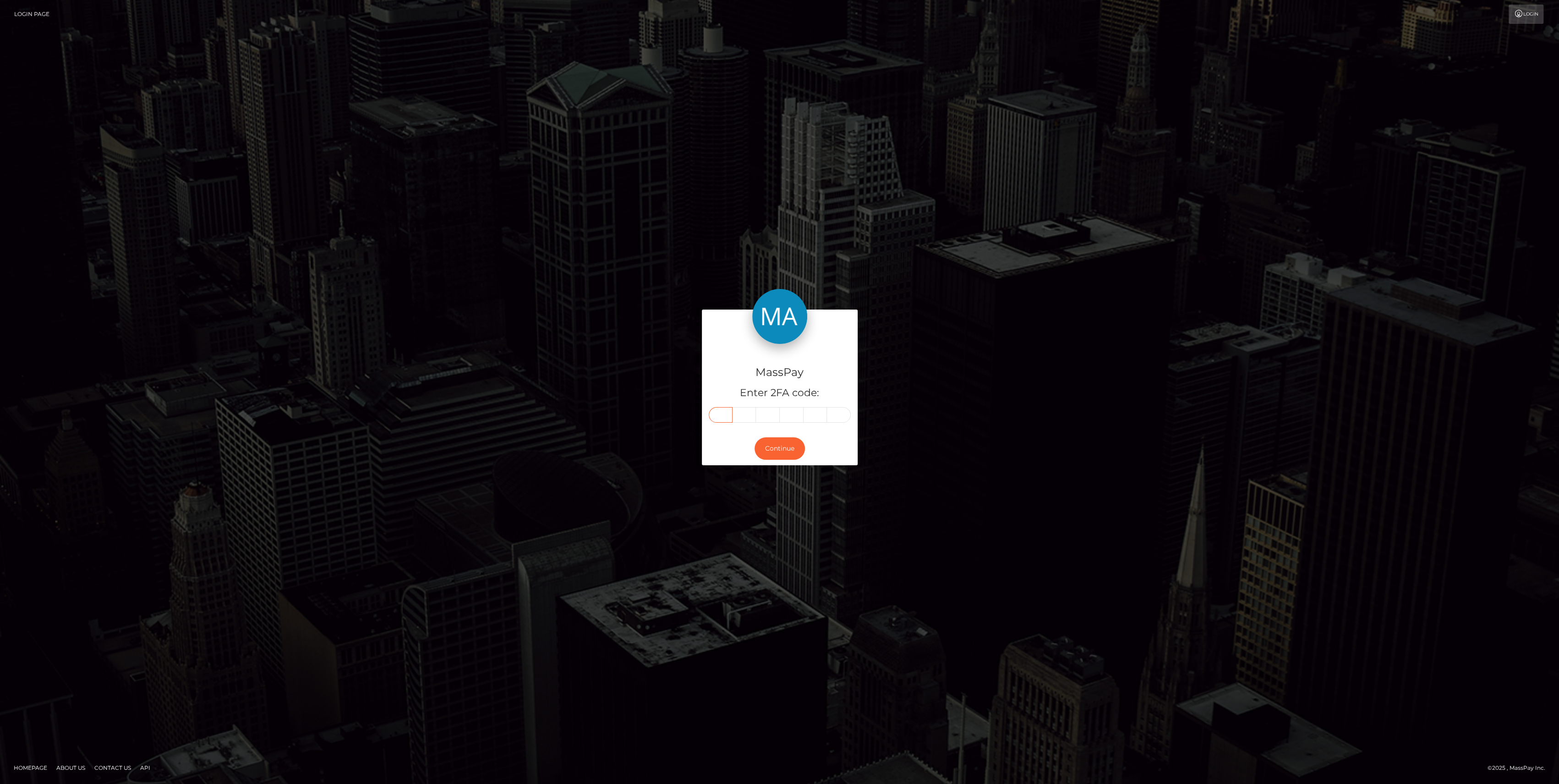
click at [709, 411] on input "text" at bounding box center [721, 415] width 24 height 16
paste input "9"
type input "9"
type input "2"
type input "7"
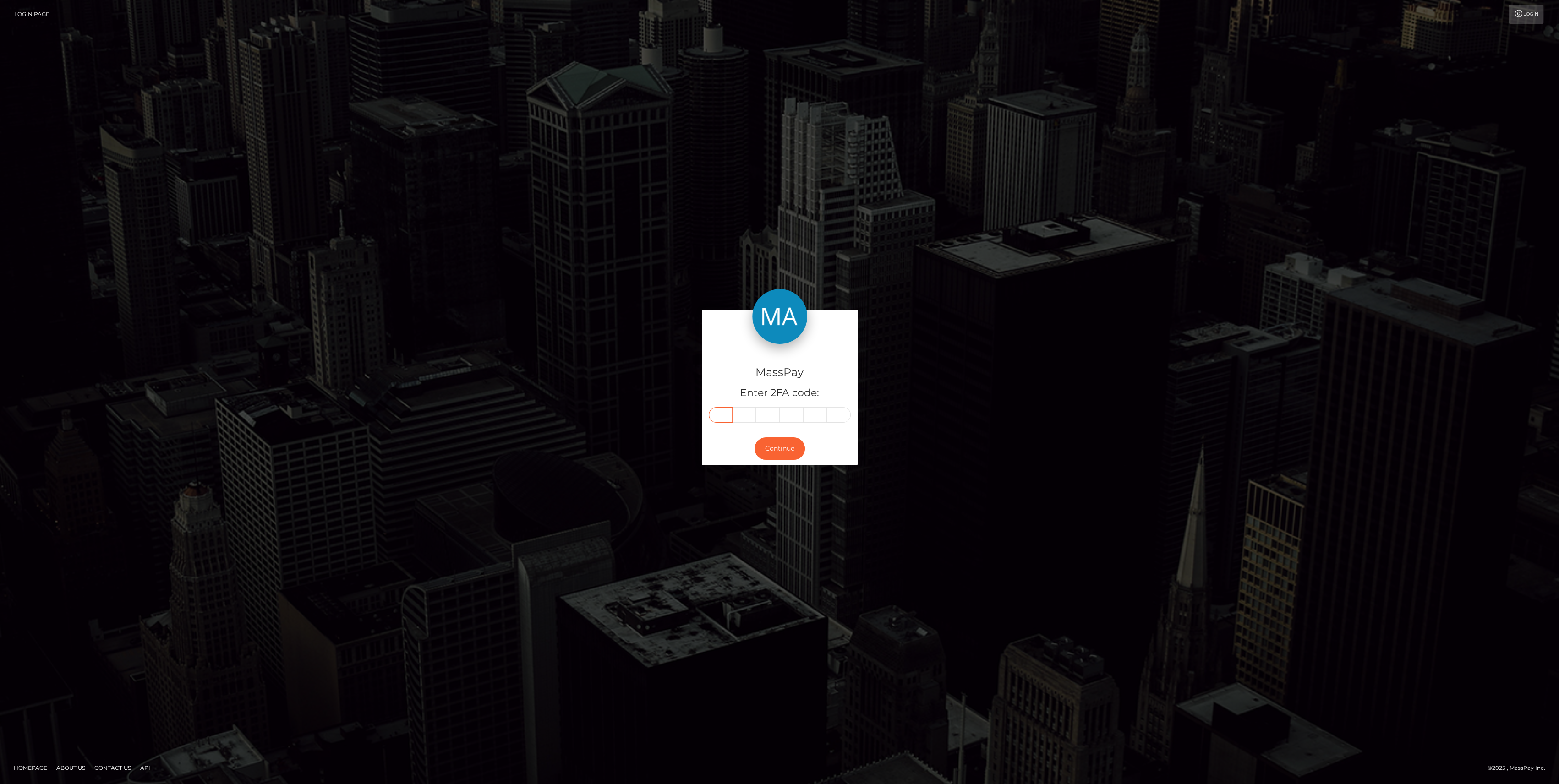
type input "4"
type input "9"
type input "8"
click at [763, 449] on button "Continue" at bounding box center [780, 449] width 50 height 23
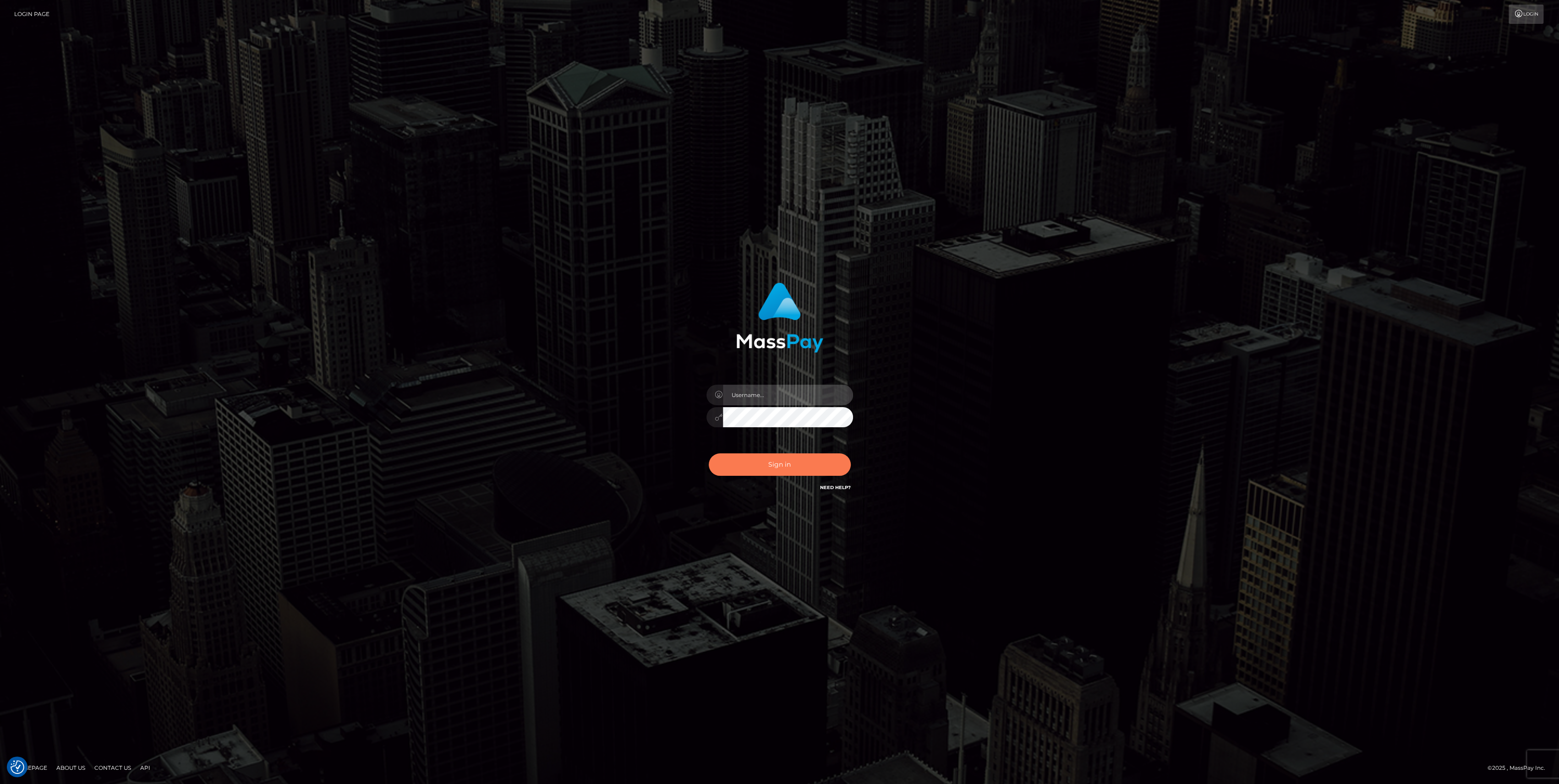
type input "bengreen"
click at [831, 467] on button "Sign in" at bounding box center [780, 465] width 142 height 23
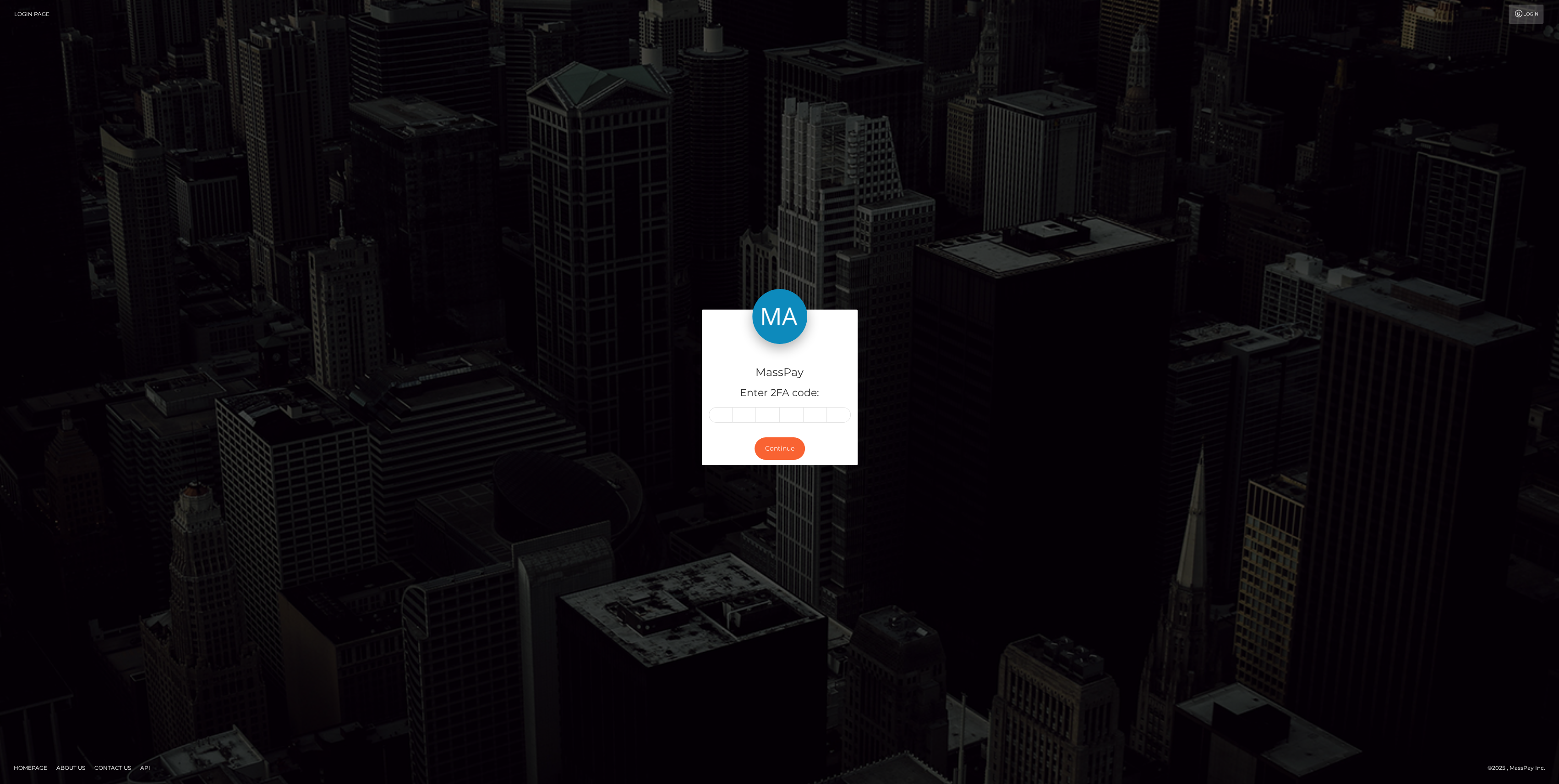
type input "9"
type input "2"
type input "7"
type input "4"
type input "9"
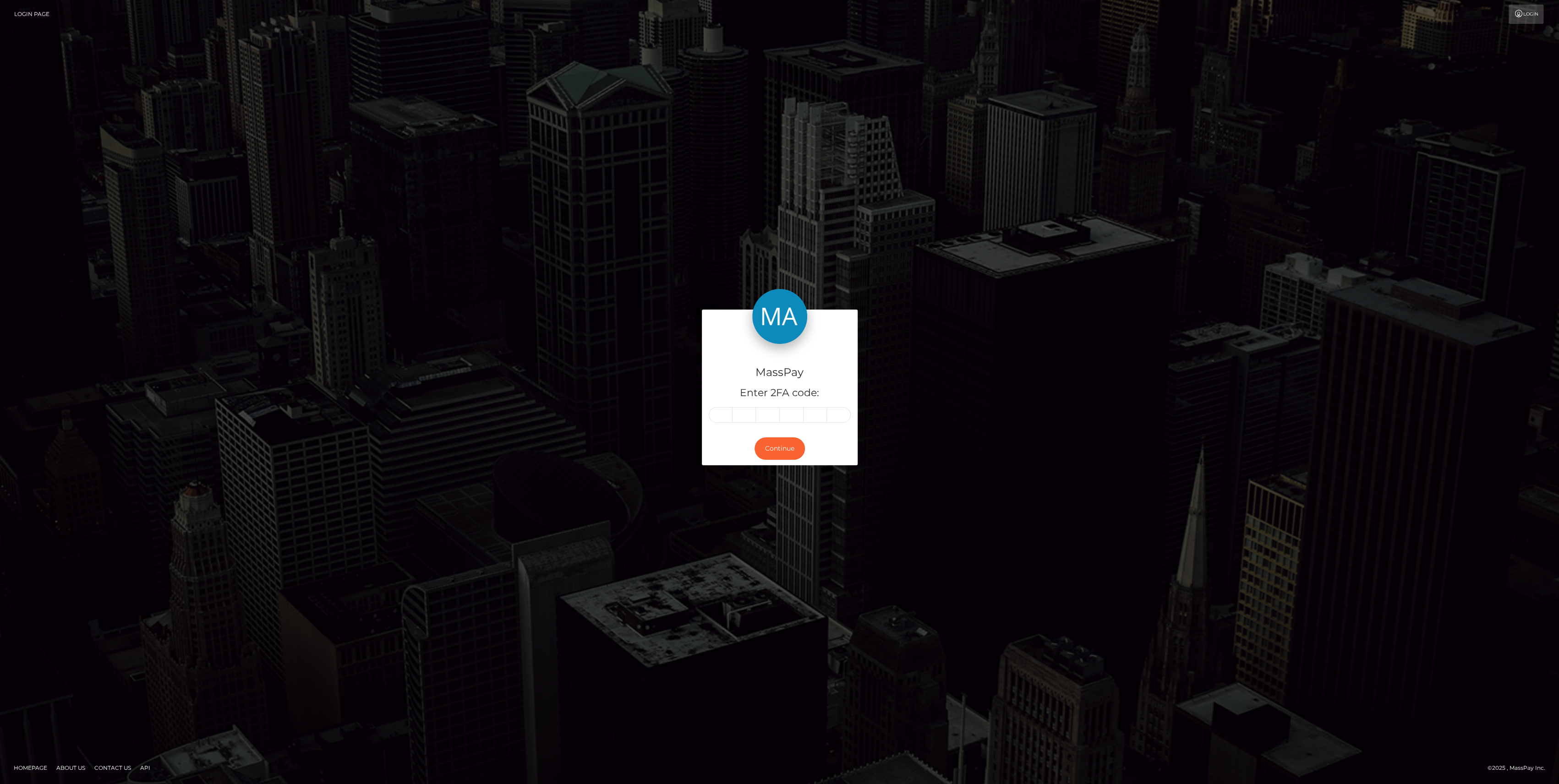
type input "8"
click at [780, 457] on button "Continue" at bounding box center [780, 449] width 50 height 23
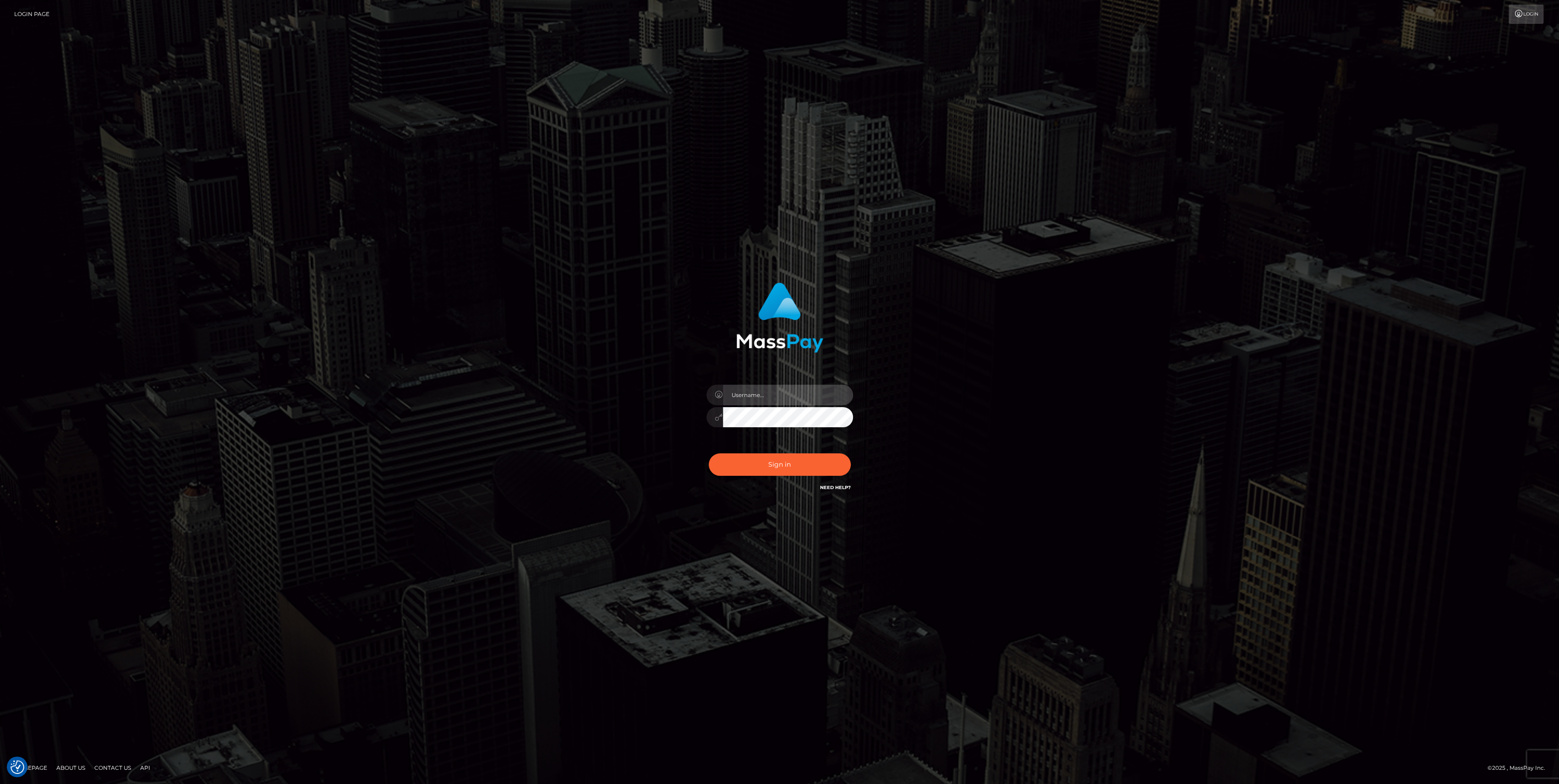
type input "bengreen"
click at [731, 465] on div "0cAFcWeA5wQ9uBd3J6ByFCRjYQoIFiQC1e9Vn4BobKaJ3J-UgtWe95Nd78tENmDrpBYEbeJX1YVKG6x…" at bounding box center [779, 468] width 160 height 41
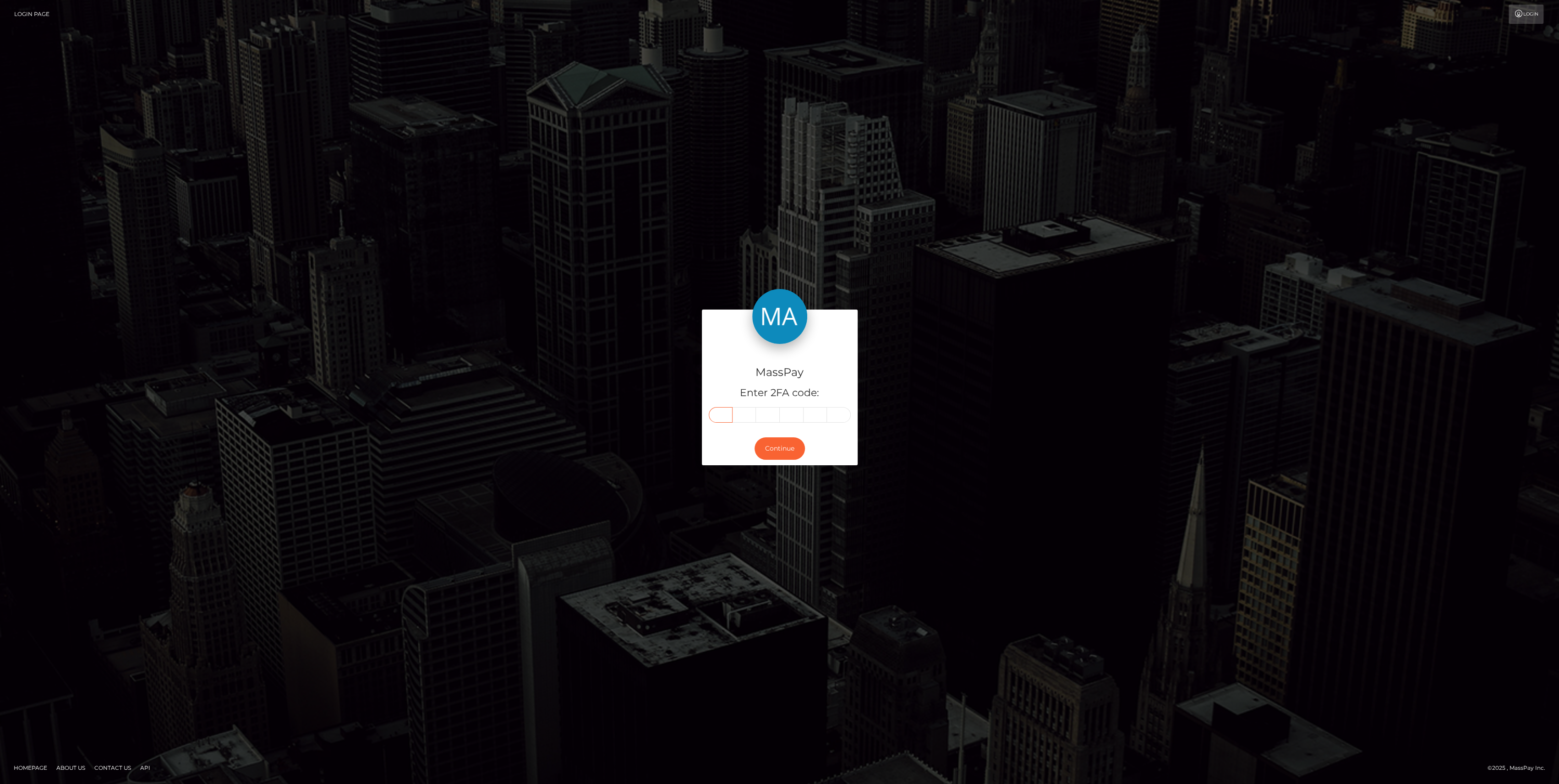
paste input "4"
type input "4"
type input "5"
type input "6"
type input "0"
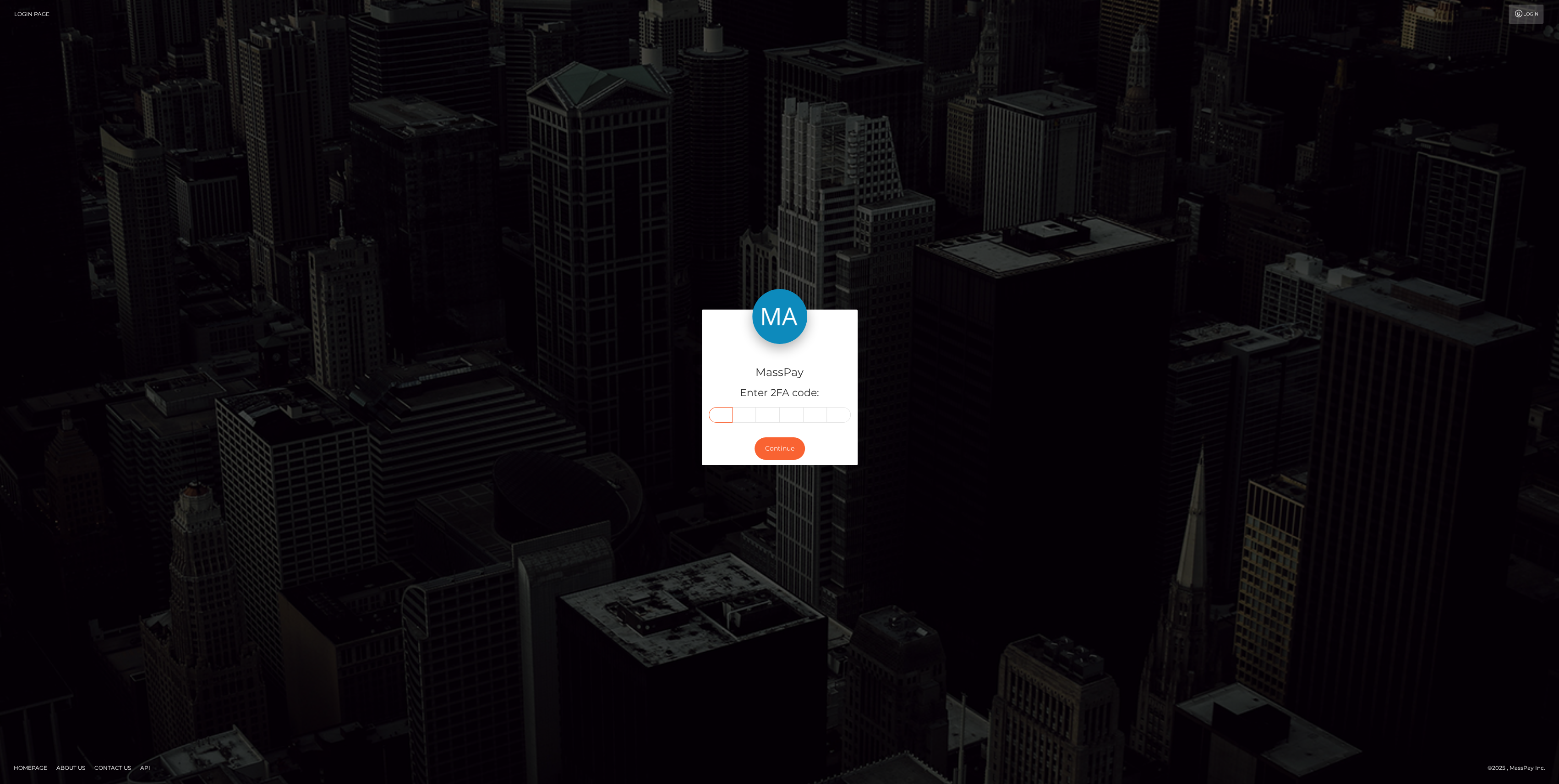
type input "9"
type input "1"
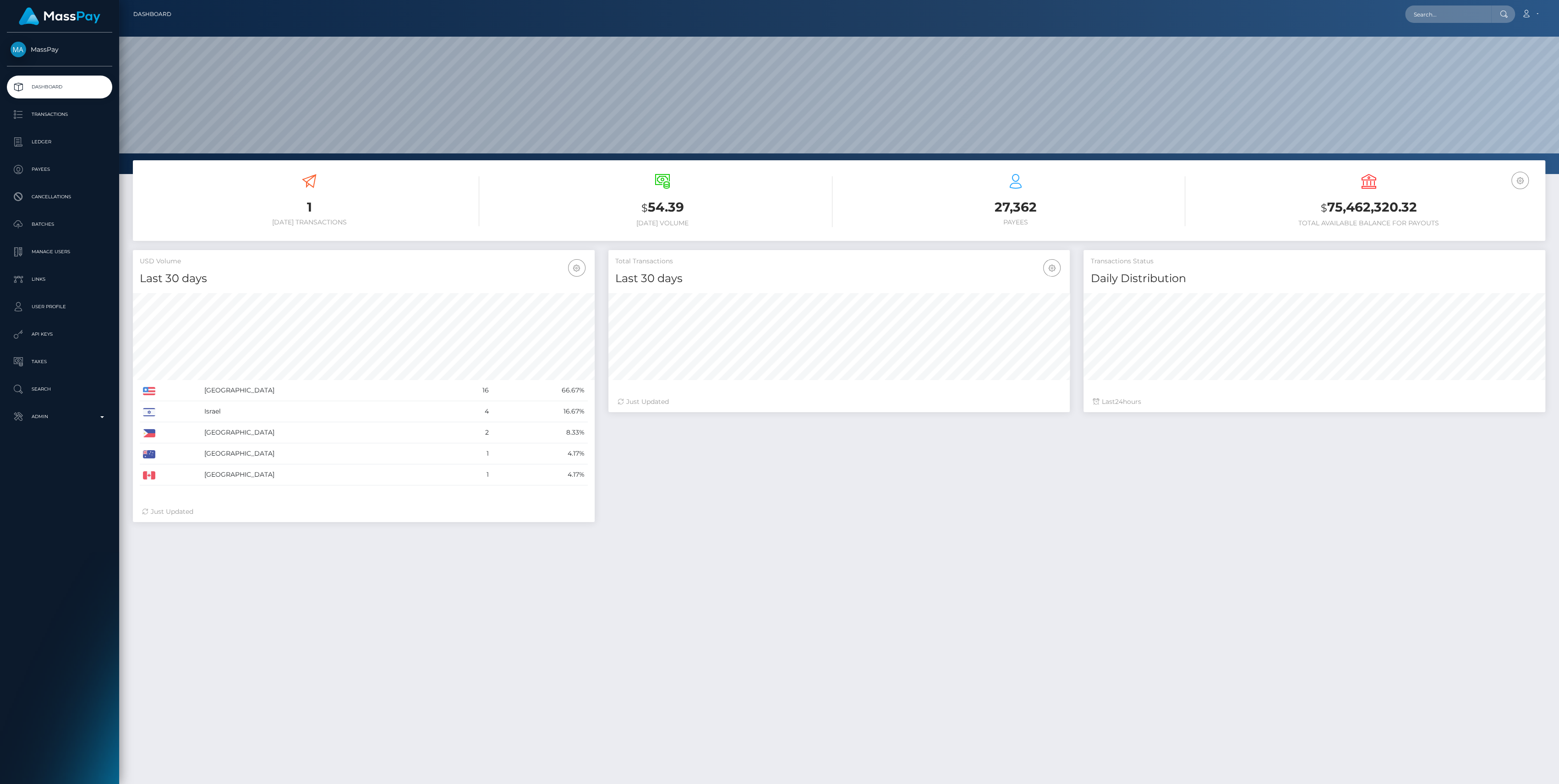
scroll to position [161, 462]
click at [56, 428] on link "Admin" at bounding box center [60, 416] width 106 height 23
click at [56, 636] on link "Inventory" at bounding box center [60, 630] width 106 height 19
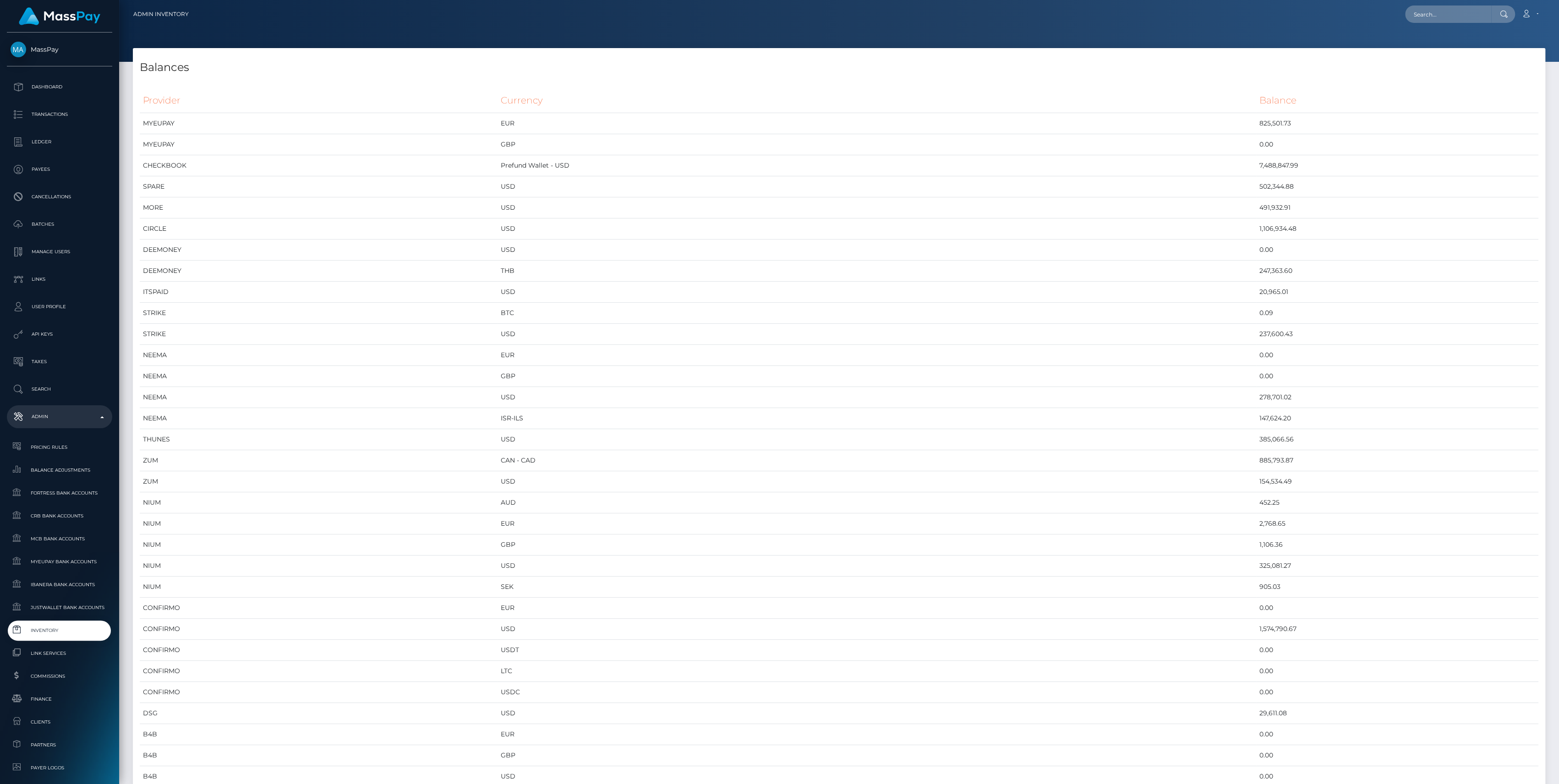
scroll to position [4335, 1412]
click at [55, 631] on span "Inventory" at bounding box center [60, 630] width 98 height 11
